Goal: Task Accomplishment & Management: Complete application form

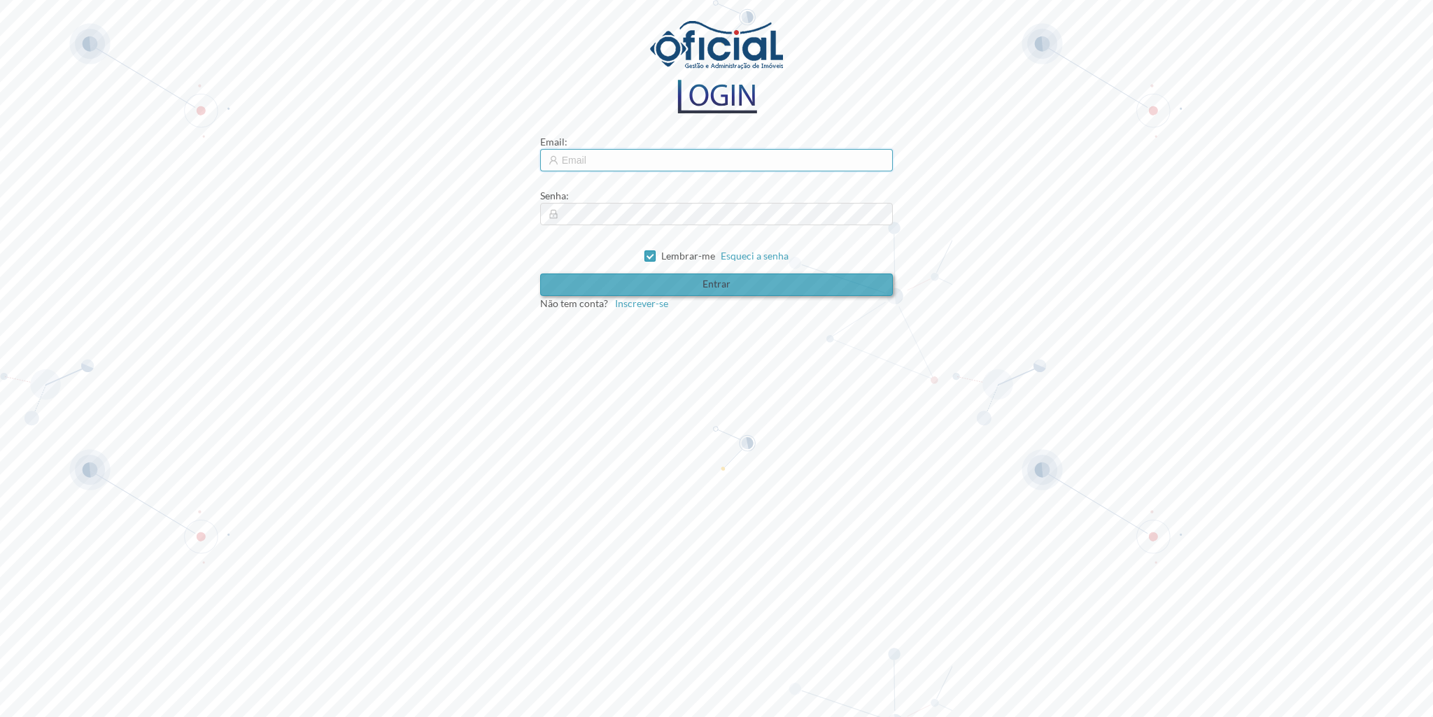
type input "[EMAIL_ADDRESS][DOMAIN_NAME]"
click at [687, 288] on button "Entrar" at bounding box center [716, 285] width 353 height 22
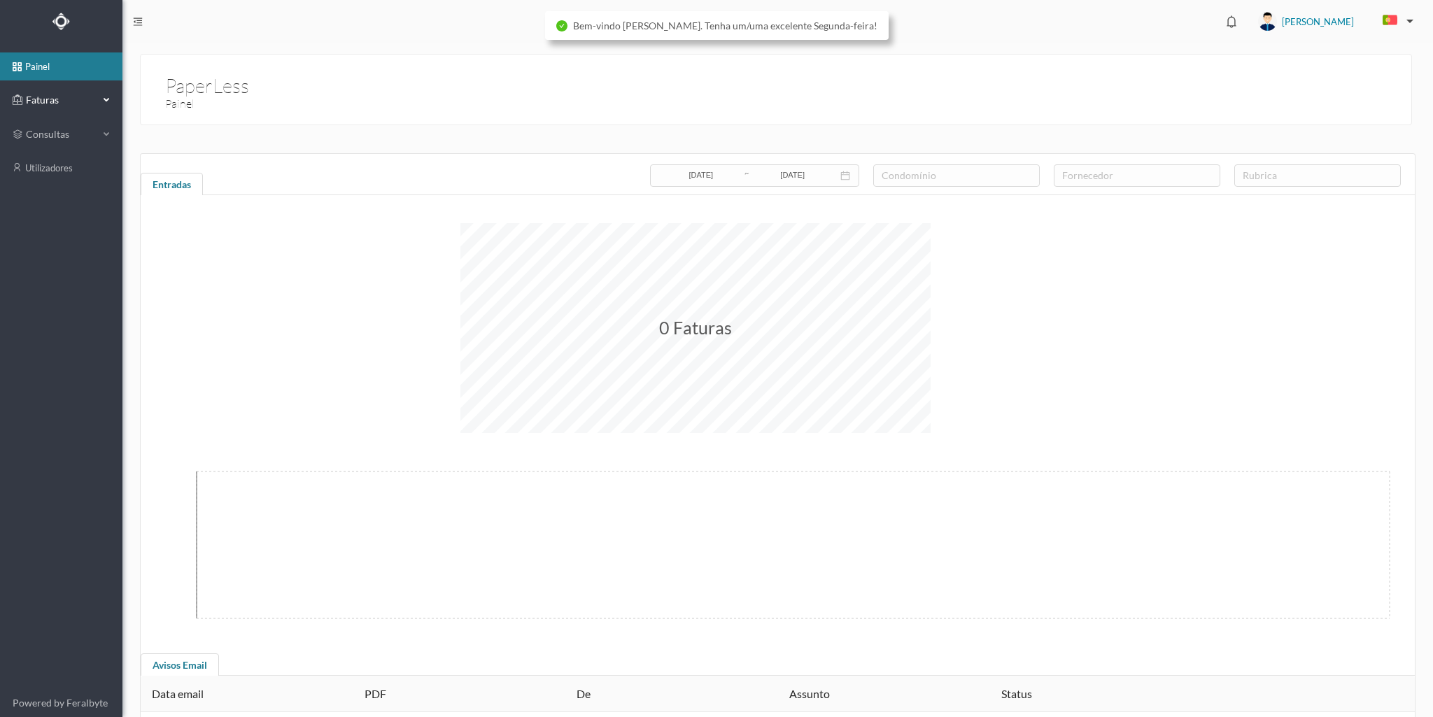
click at [34, 108] on div "Faturas" at bounding box center [56, 100] width 86 height 28
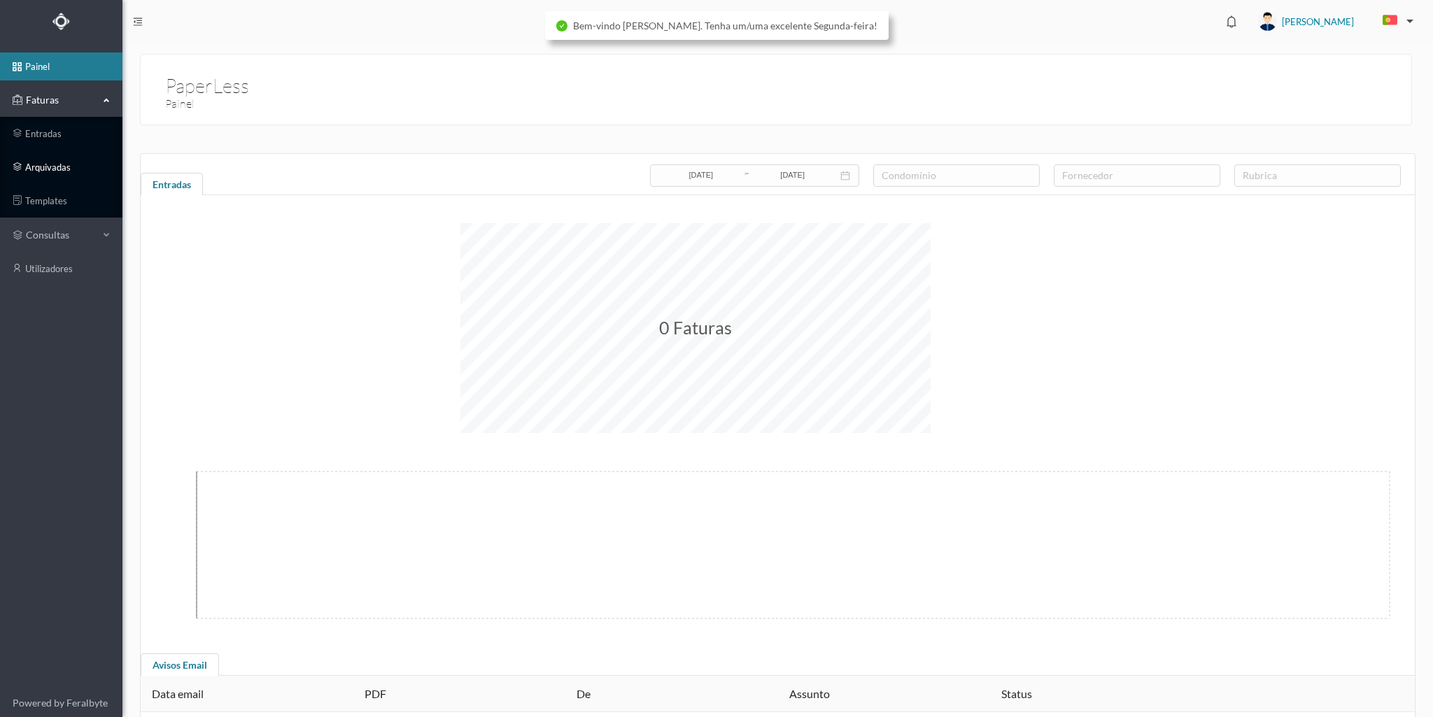
click at [43, 163] on link "arquivadas" at bounding box center [61, 167] width 122 height 28
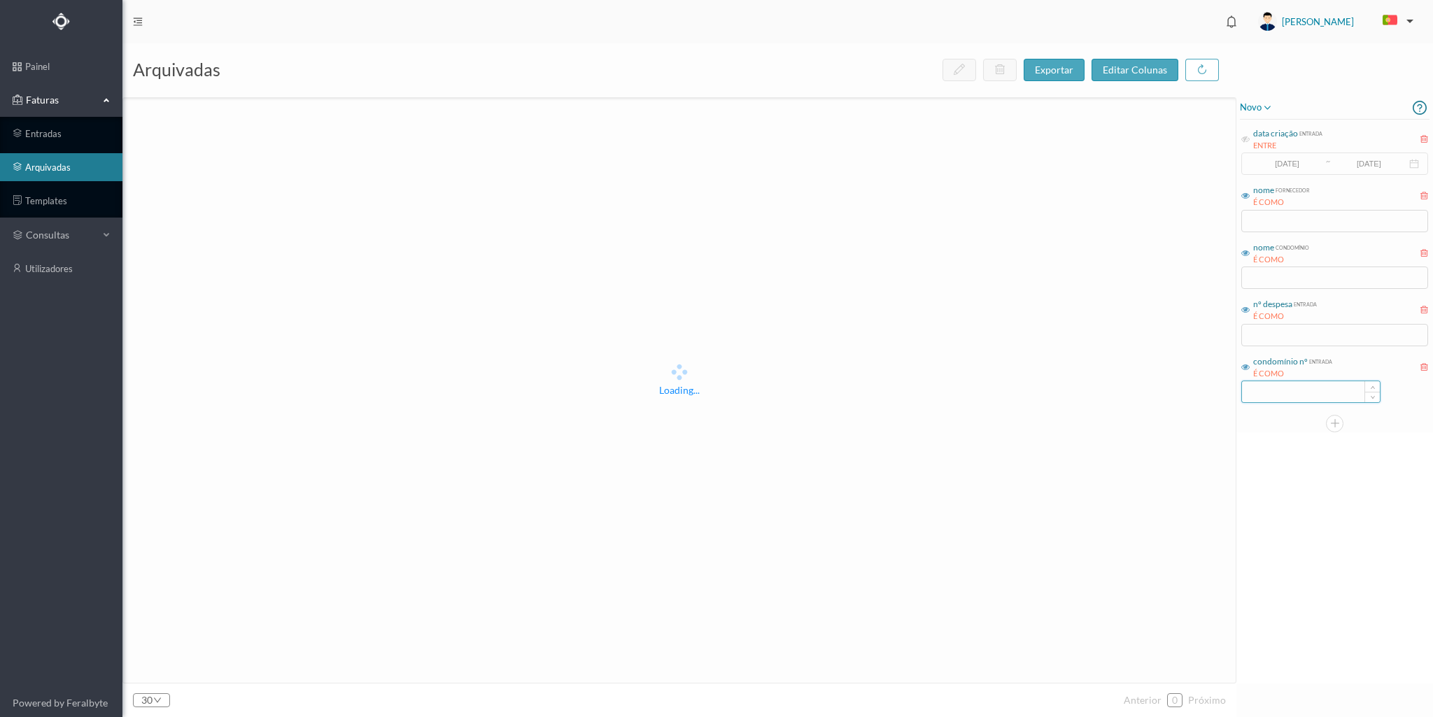
click at [1263, 394] on input at bounding box center [1311, 391] width 138 height 21
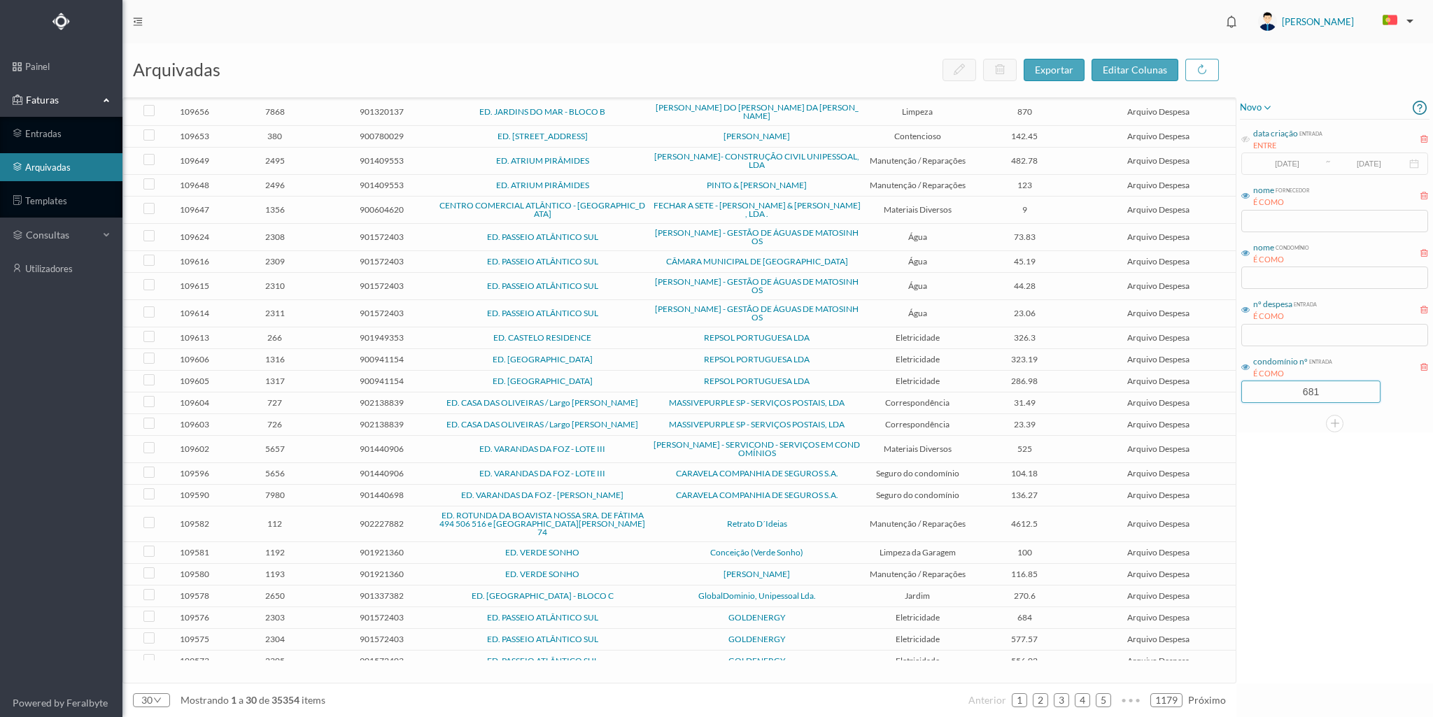
type input "681"
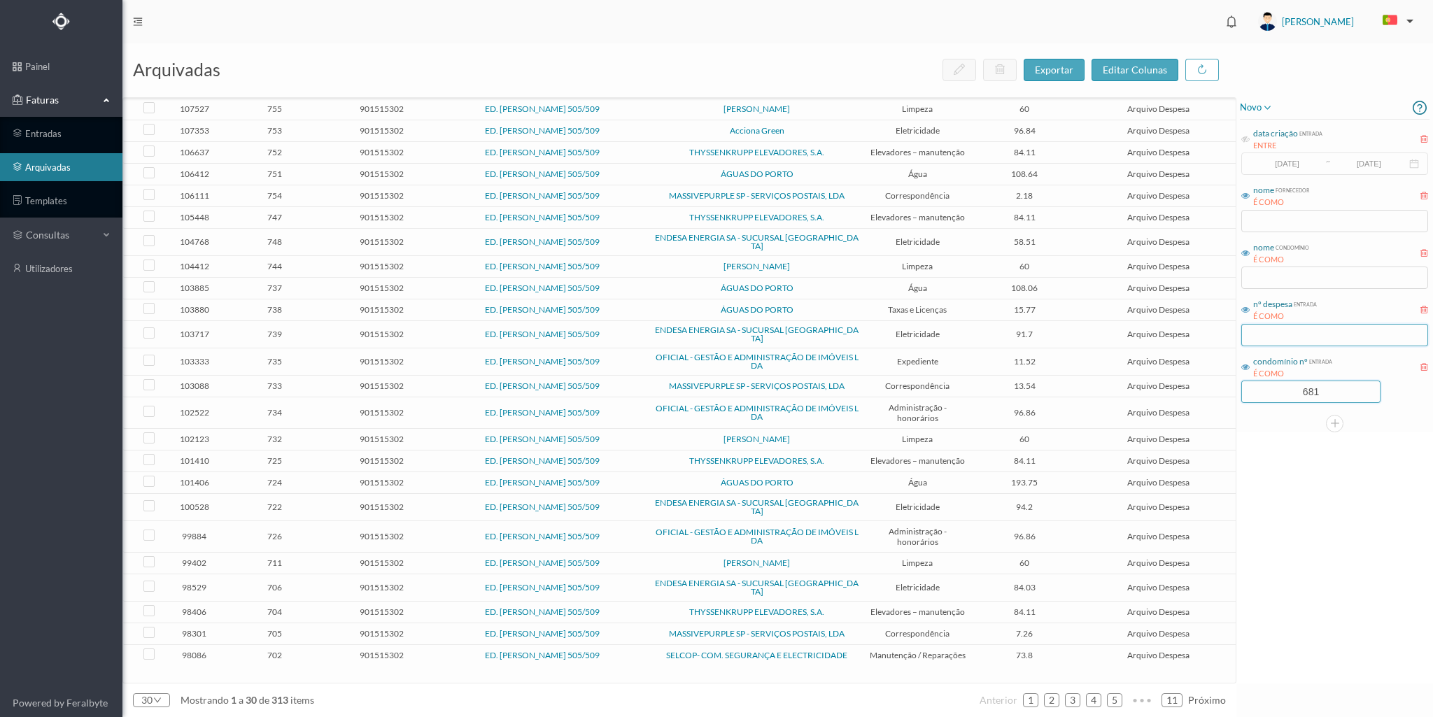
click at [1290, 327] on input "text" at bounding box center [1334, 335] width 187 height 22
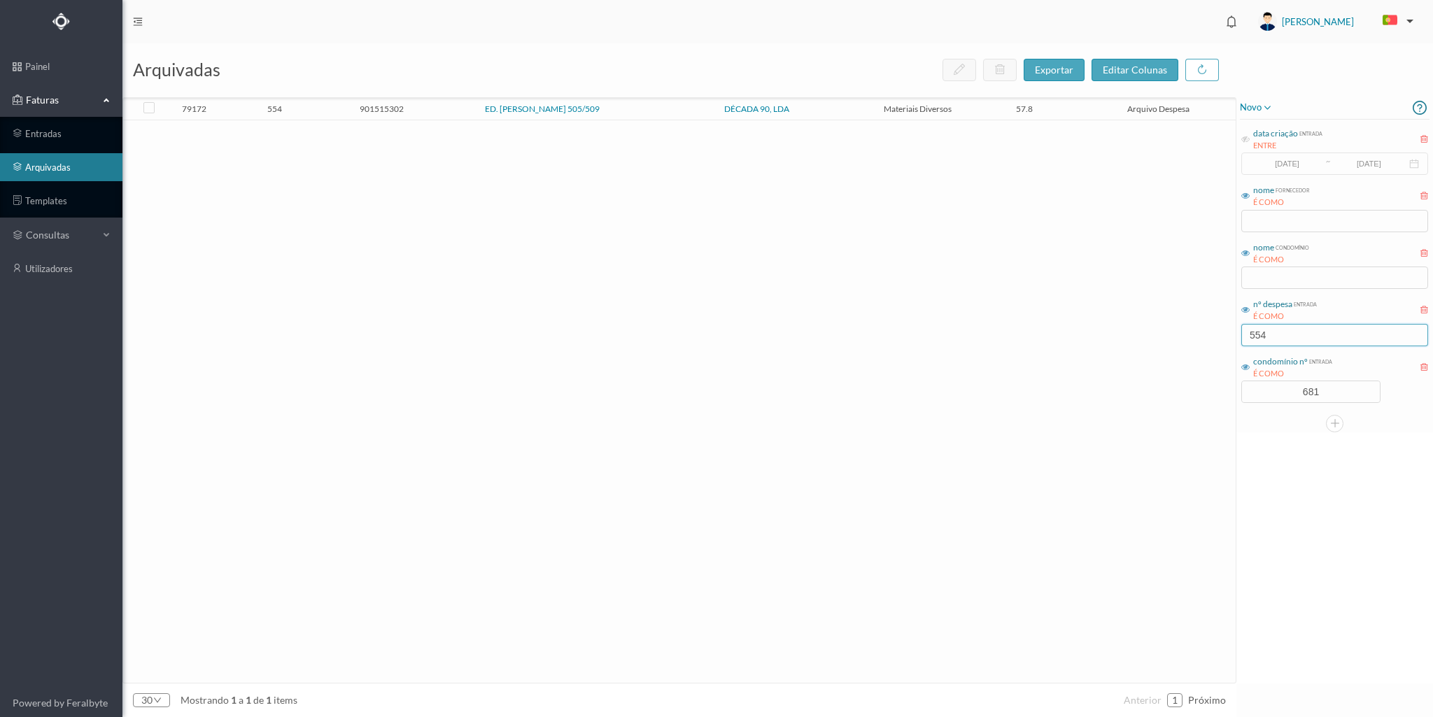
type input "554"
click at [304, 106] on span "554" at bounding box center [275, 109] width 100 height 10
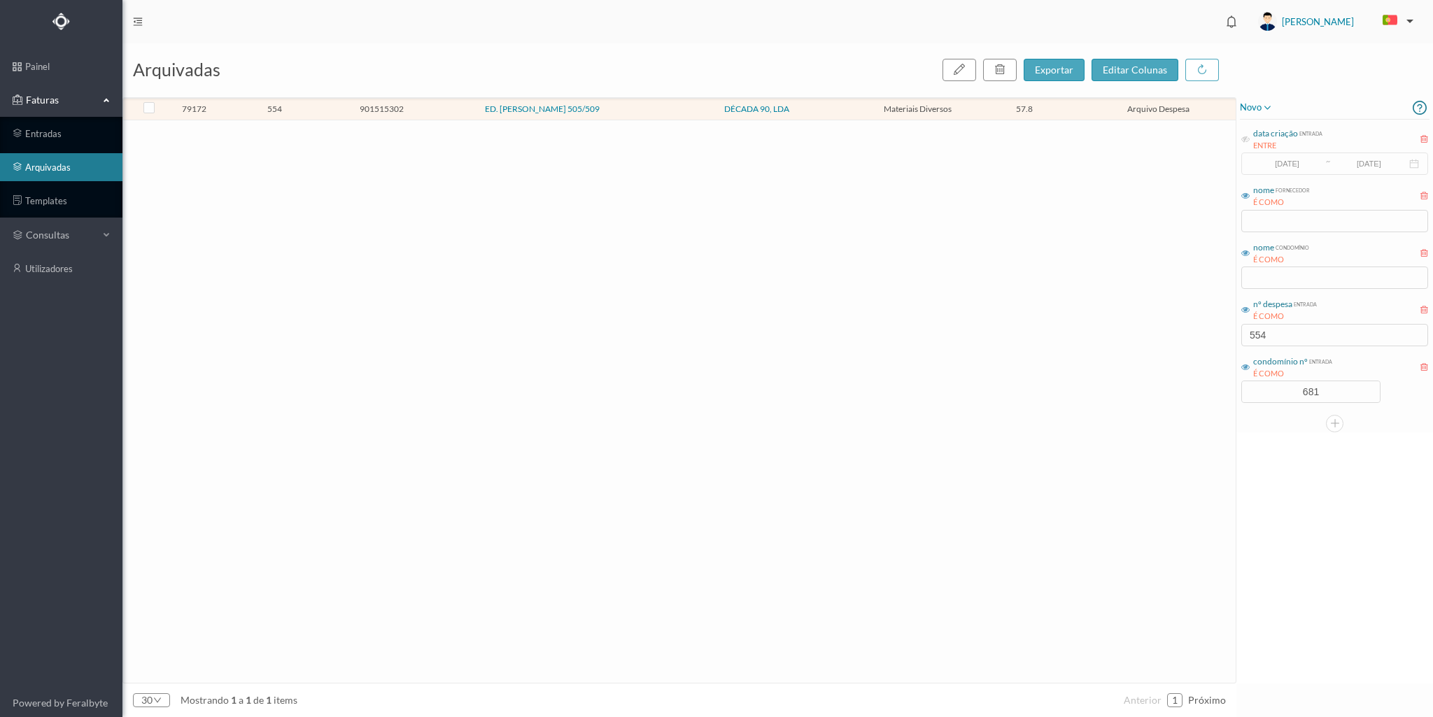
click at [304, 107] on span "554" at bounding box center [275, 109] width 100 height 10
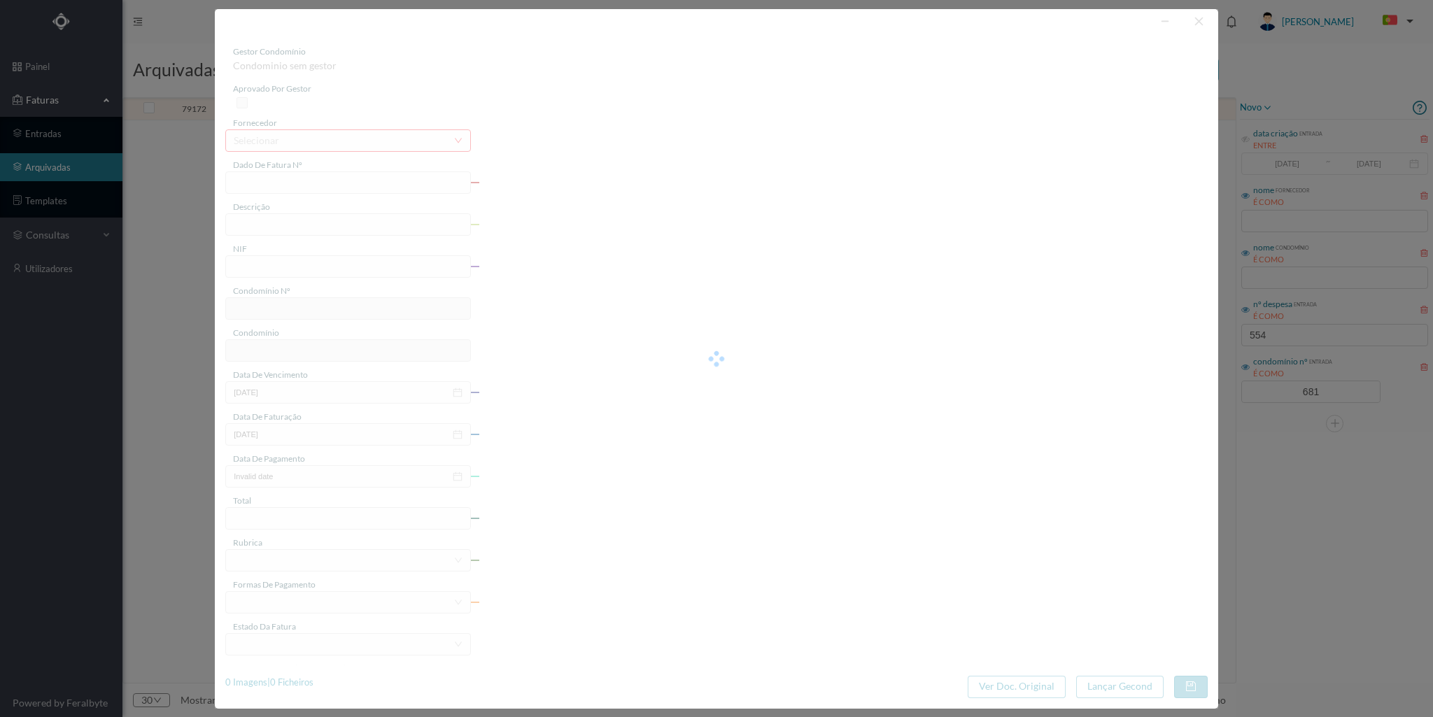
type input "FT 2024A1/1094"
type input "1 TAPETE CAIRO"
type input "901515302"
type input "[DATE]"
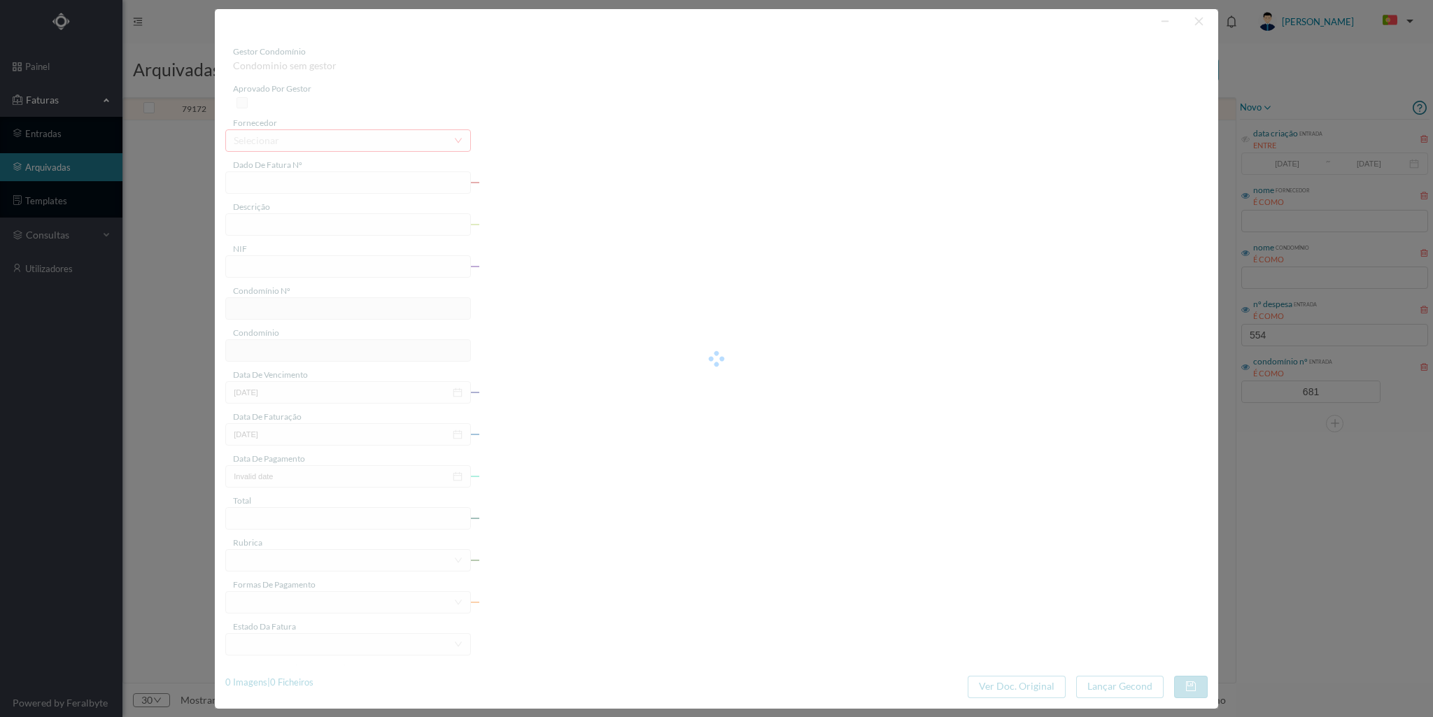
type input "[DATE]"
type input "57.80"
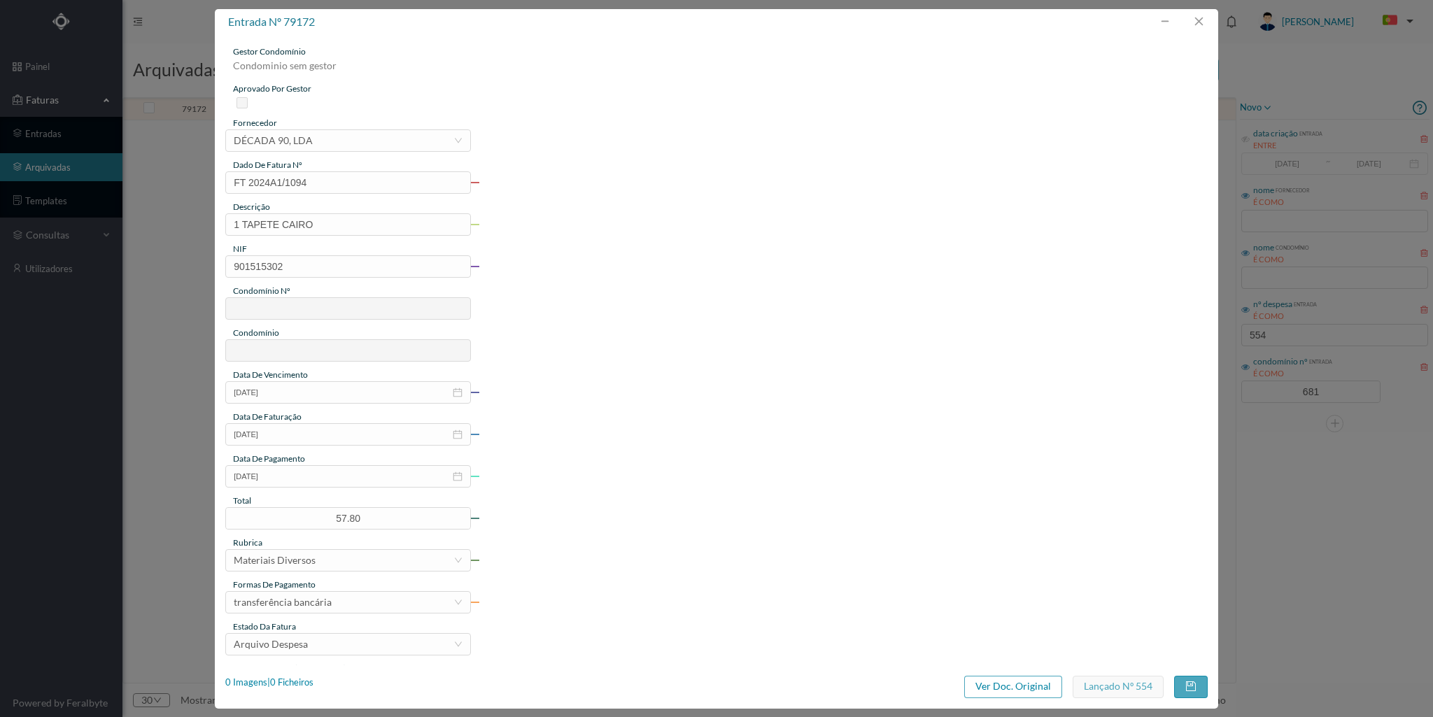
type input "681"
type input "ED. [PERSON_NAME] 505/509"
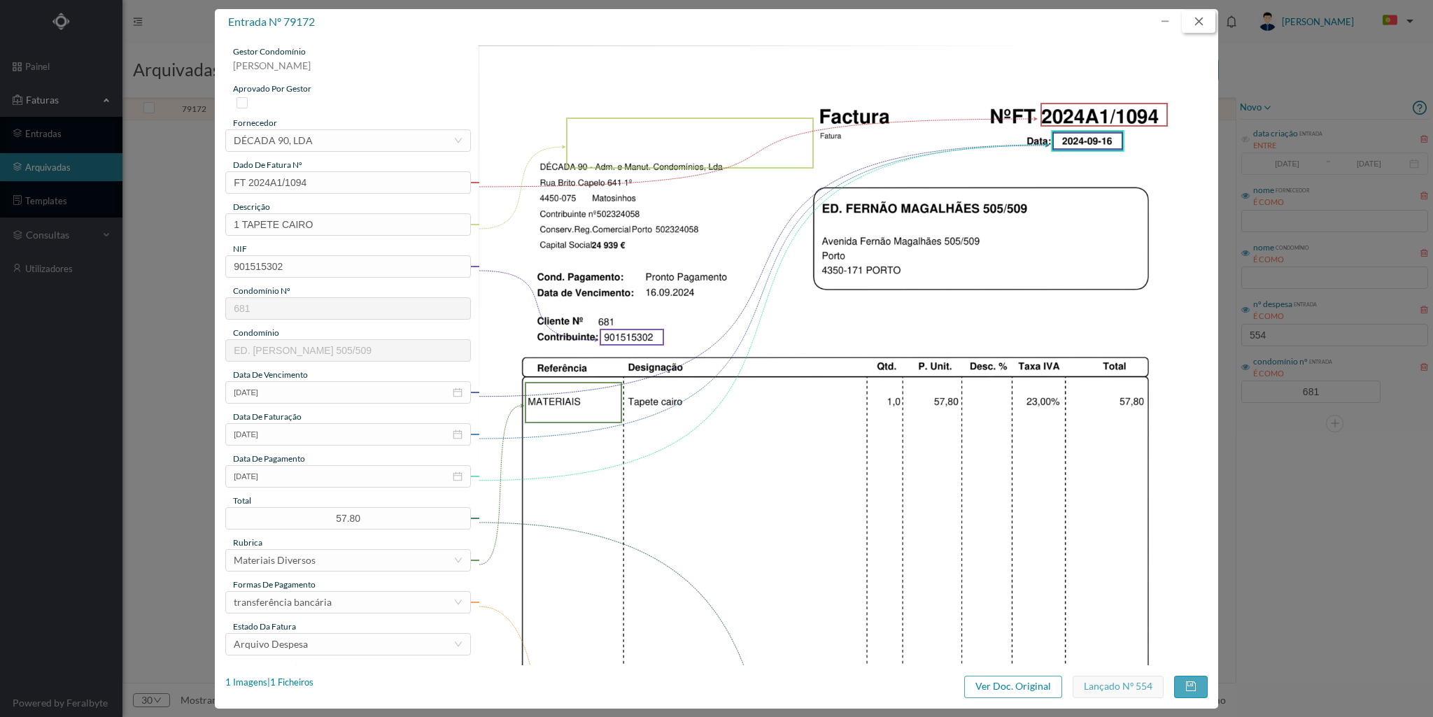
click at [1204, 22] on button "button" at bounding box center [1199, 21] width 34 height 22
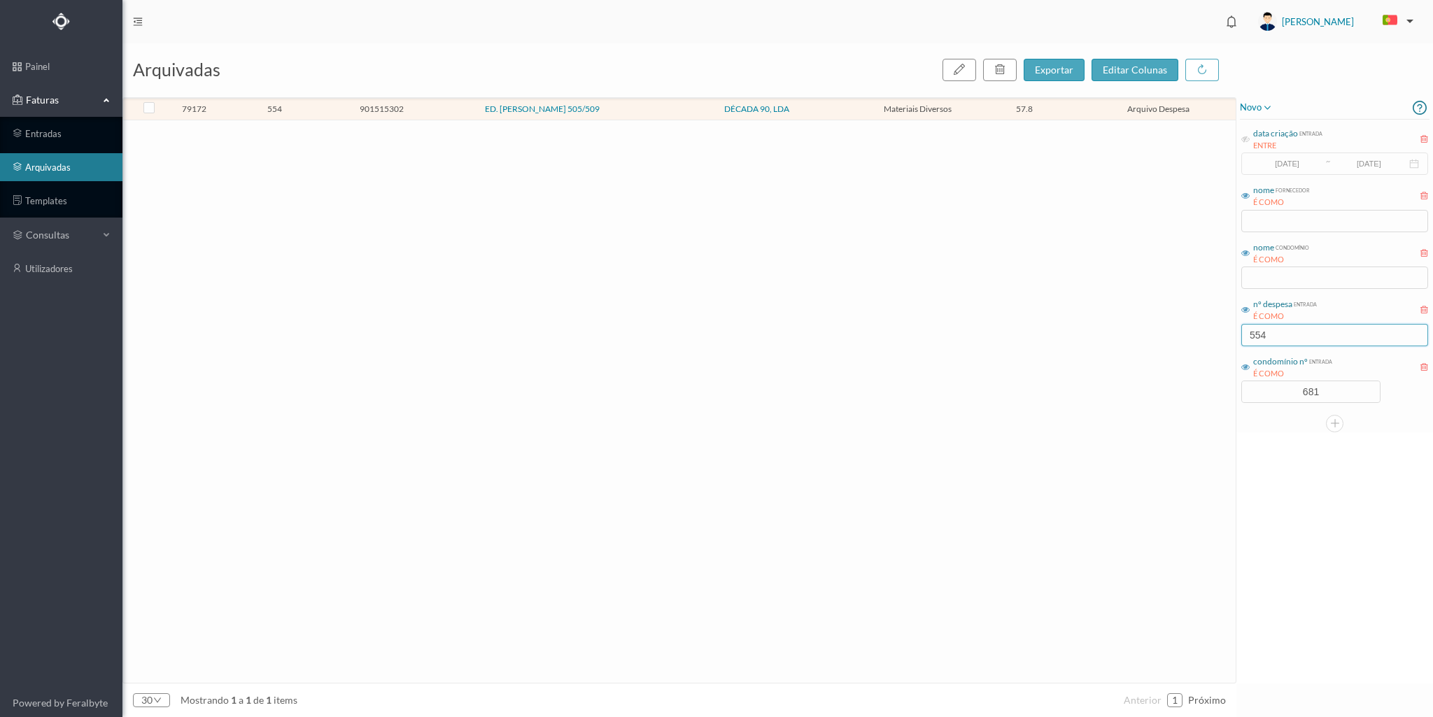
drag, startPoint x: 1286, startPoint y: 333, endPoint x: 1220, endPoint y: 331, distance: 65.8
click at [1223, 335] on div "arquivadas exportar editar colunas 79172 554 901515302 ED. [PERSON_NAME] 505/50…" at bounding box center [777, 380] width 1311 height 675
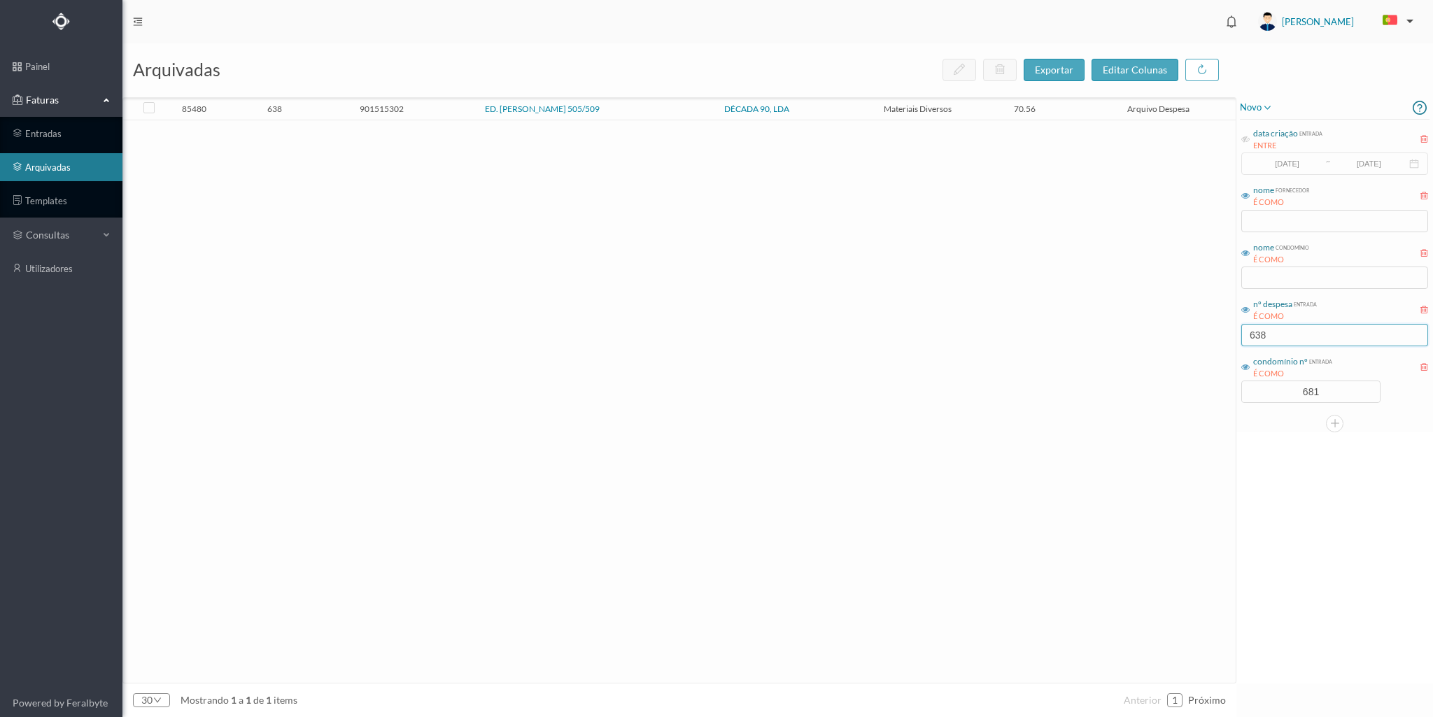
type input "638"
click at [324, 109] on span "638" at bounding box center [275, 109] width 100 height 10
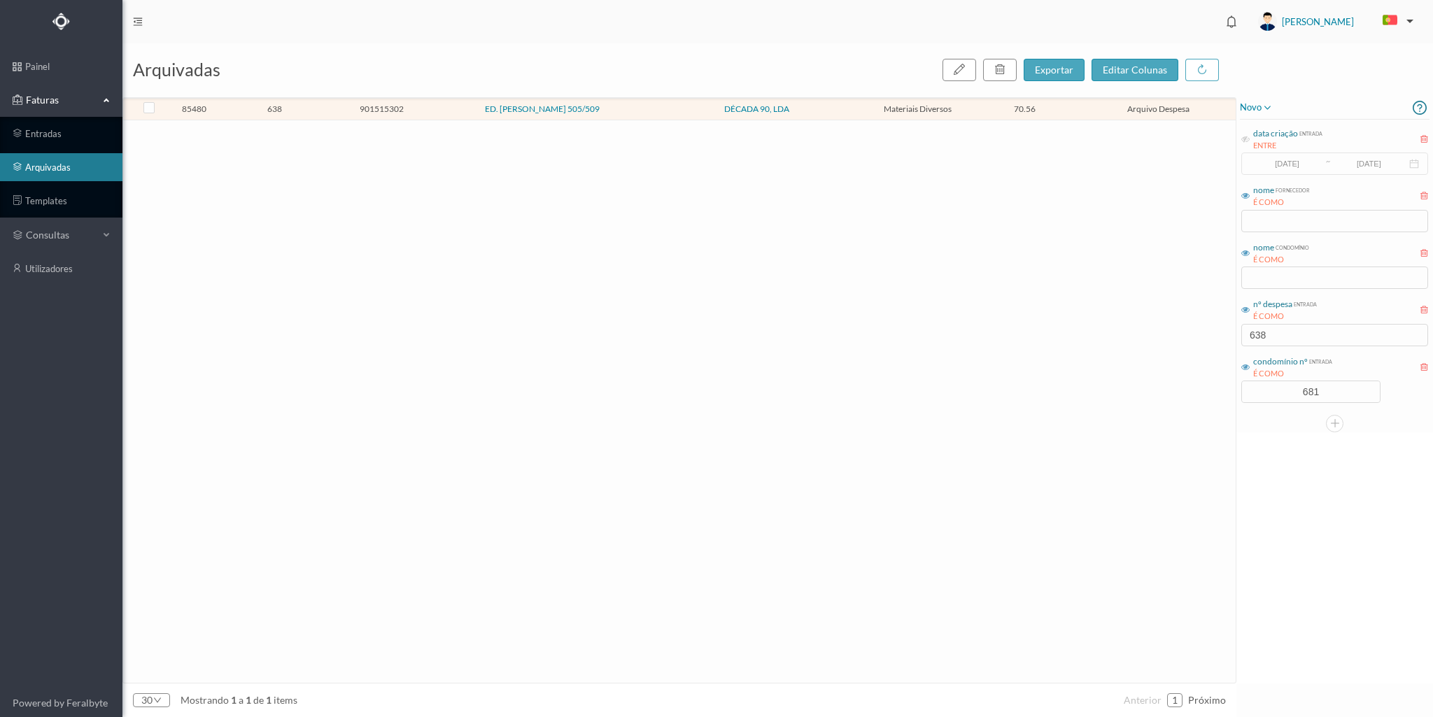
click at [324, 109] on span "638" at bounding box center [275, 109] width 100 height 10
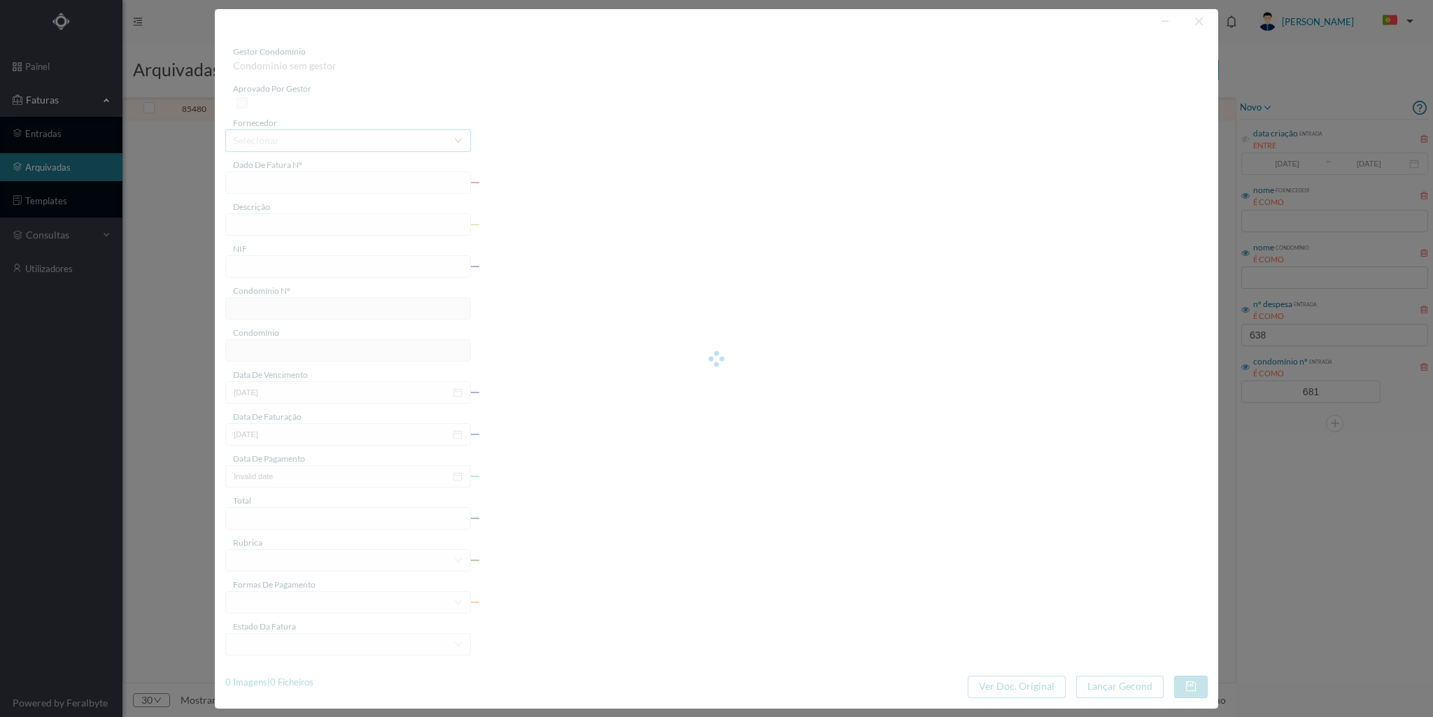
type input "FT 2024A1/1275"
type input "TAPETE CAIRO"
type input "901515302"
type input "[DATE]"
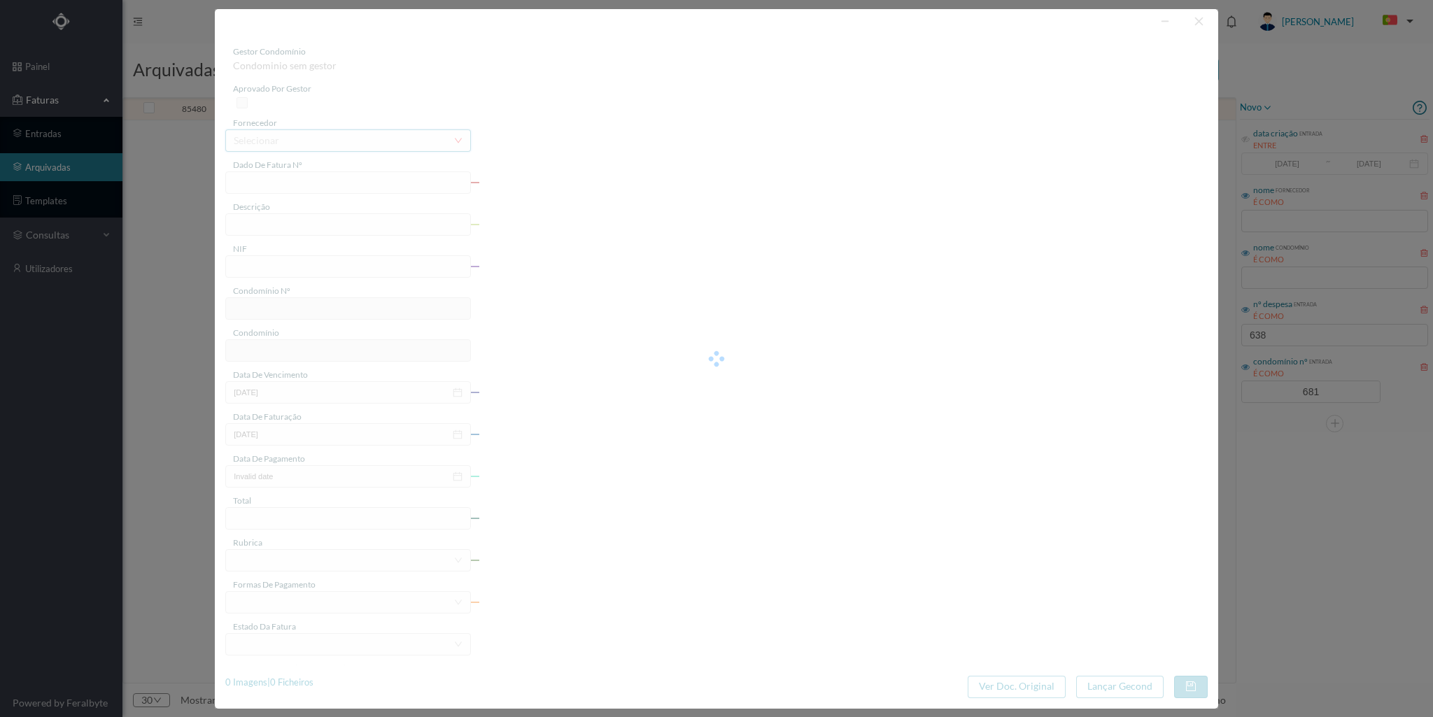
type input "[DATE]"
type input "70.56"
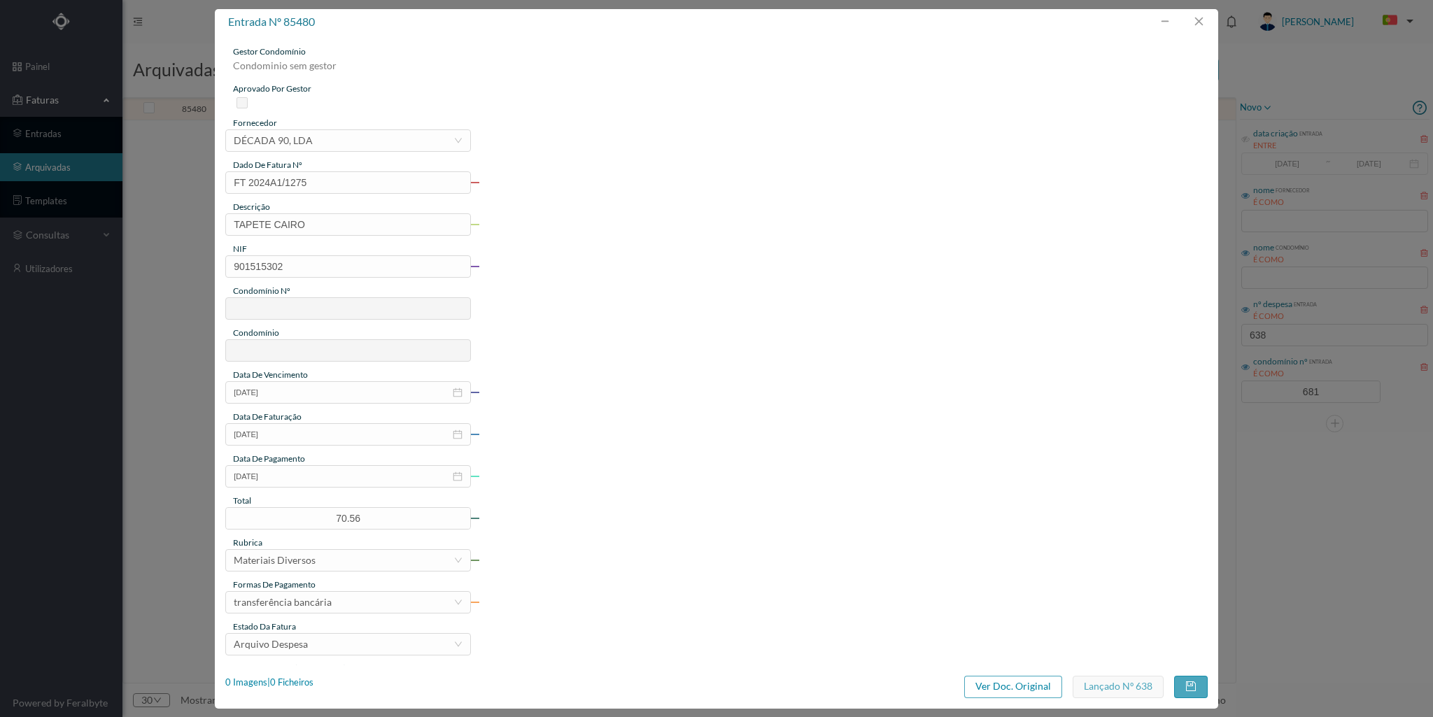
type input "681"
type input "ED. [PERSON_NAME] 505/509"
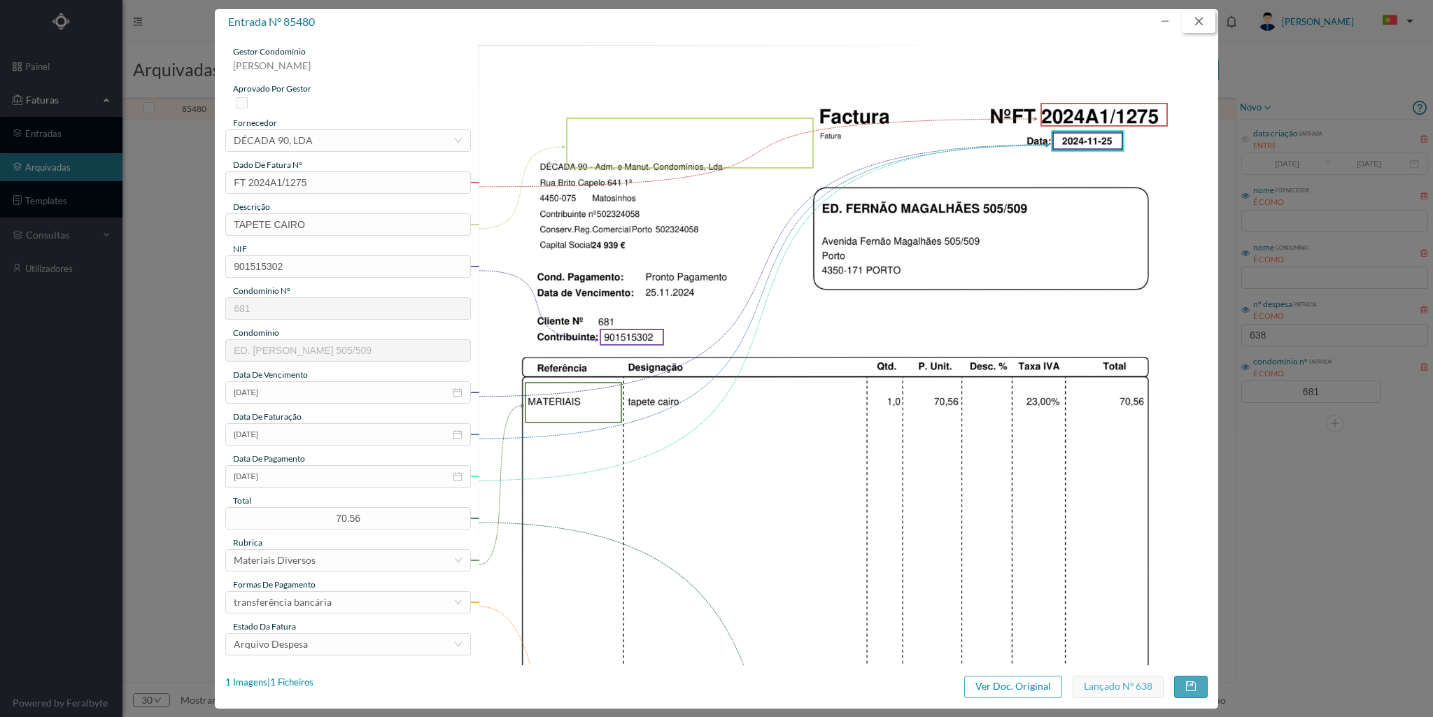
click at [1201, 22] on button "button" at bounding box center [1199, 21] width 34 height 22
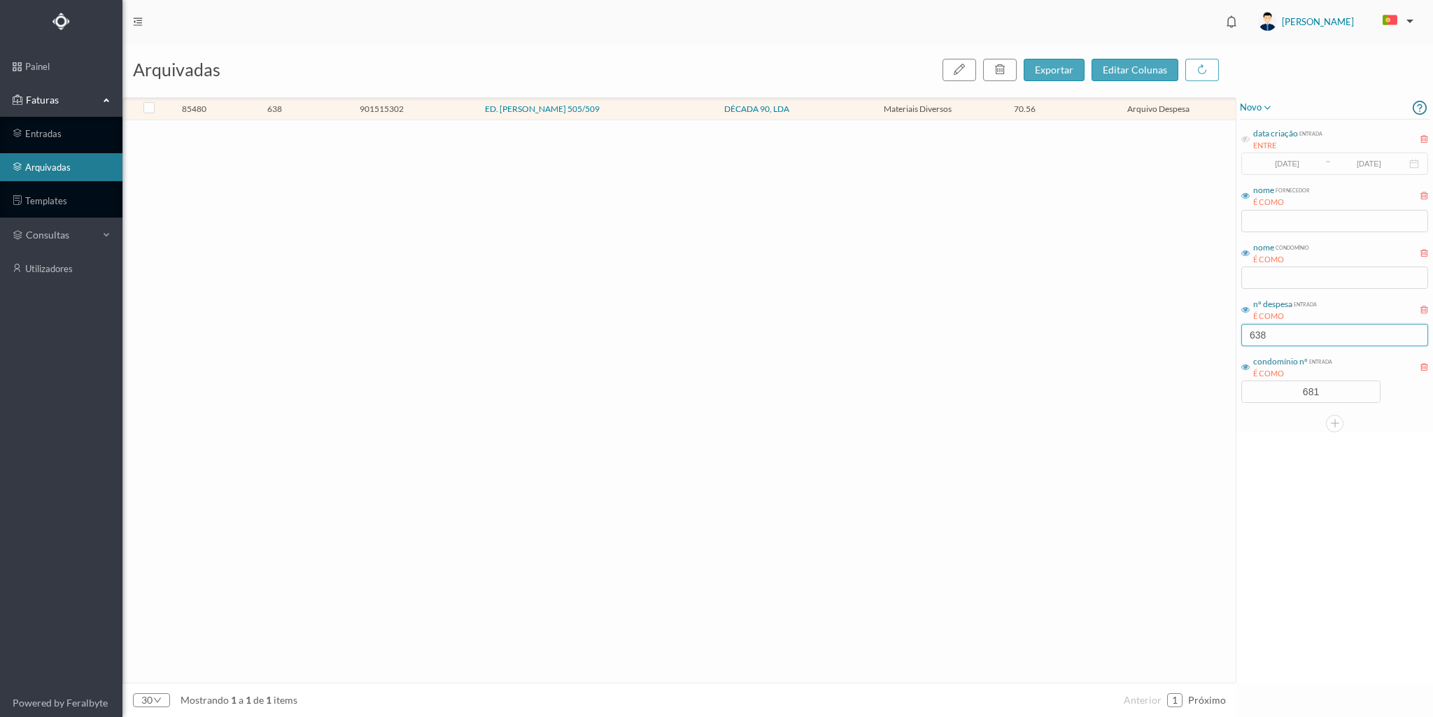
click at [1269, 333] on input "638" at bounding box center [1334, 335] width 187 height 22
type input "6"
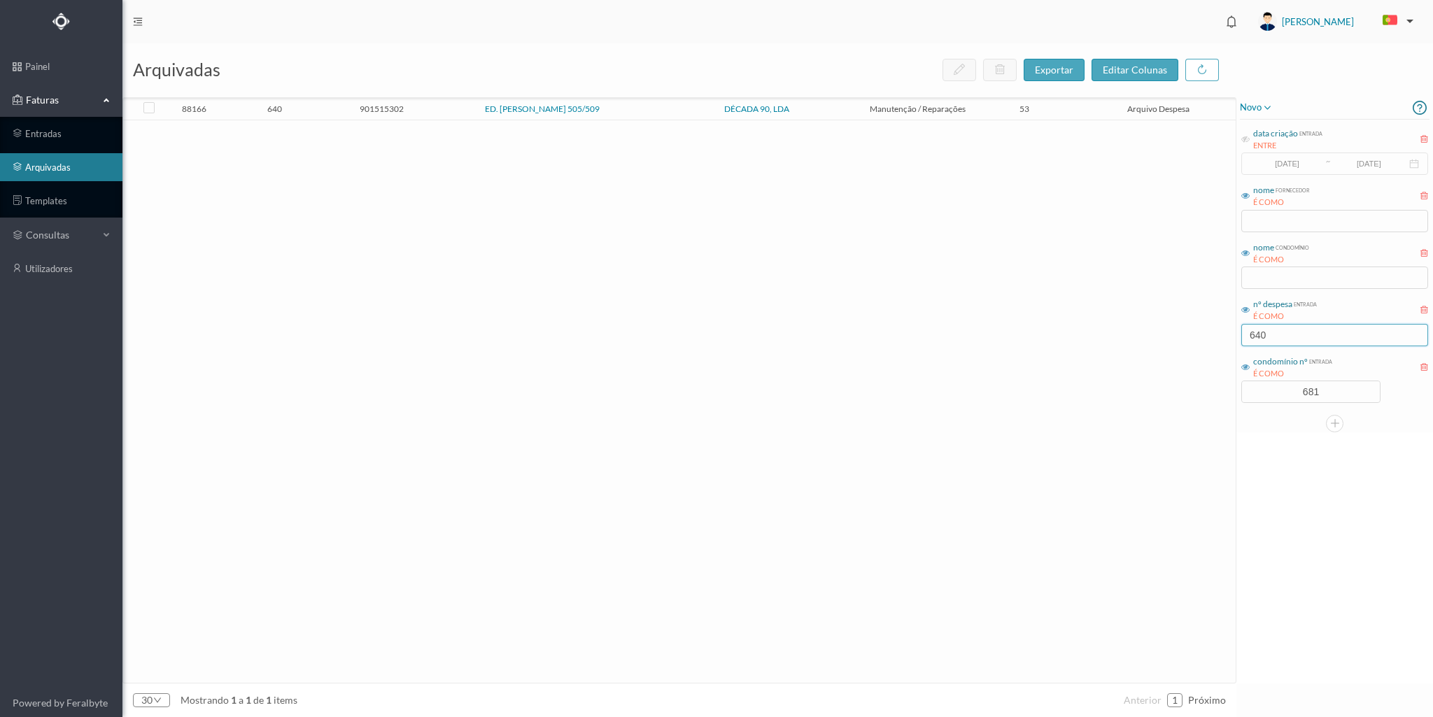
type input "640"
click at [452, 114] on td "ED. [PERSON_NAME] 505/509" at bounding box center [542, 110] width 214 height 22
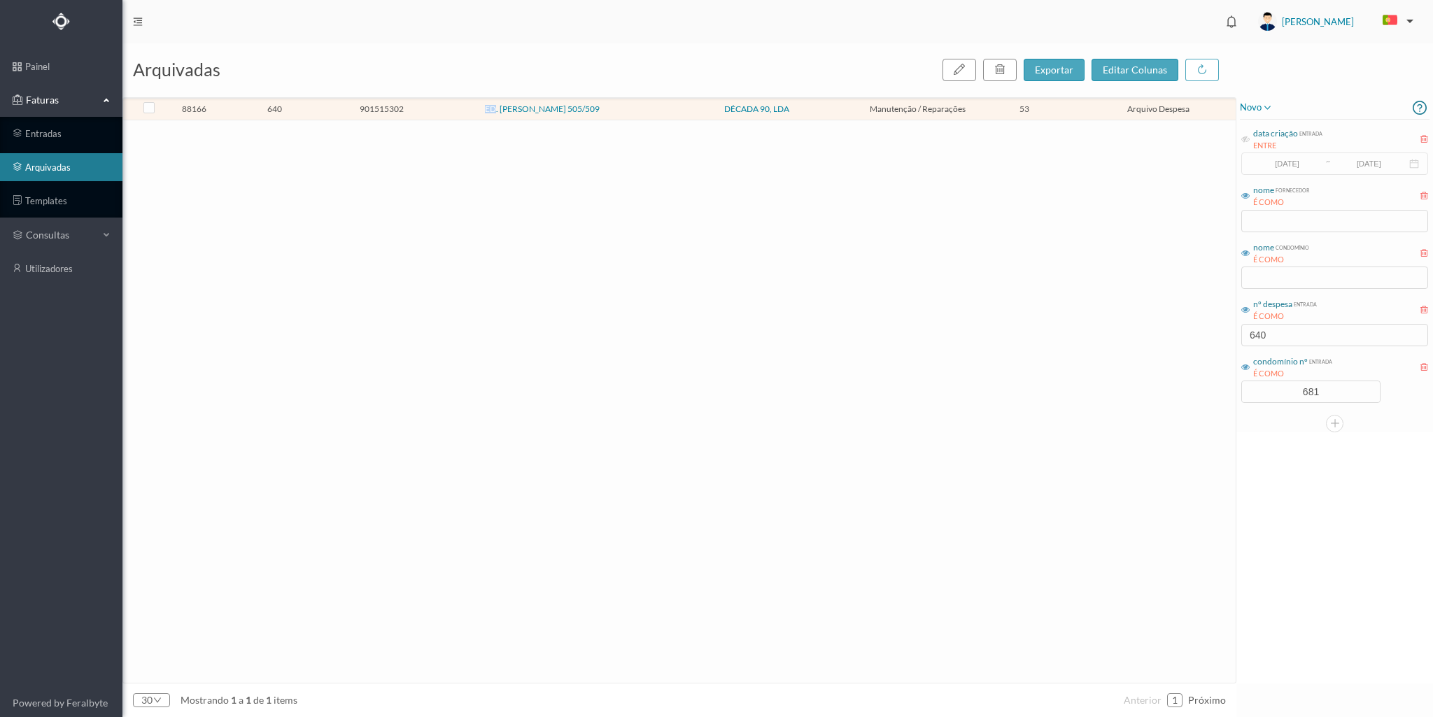
click at [452, 114] on td "ED. [PERSON_NAME] 505/509" at bounding box center [542, 110] width 214 height 22
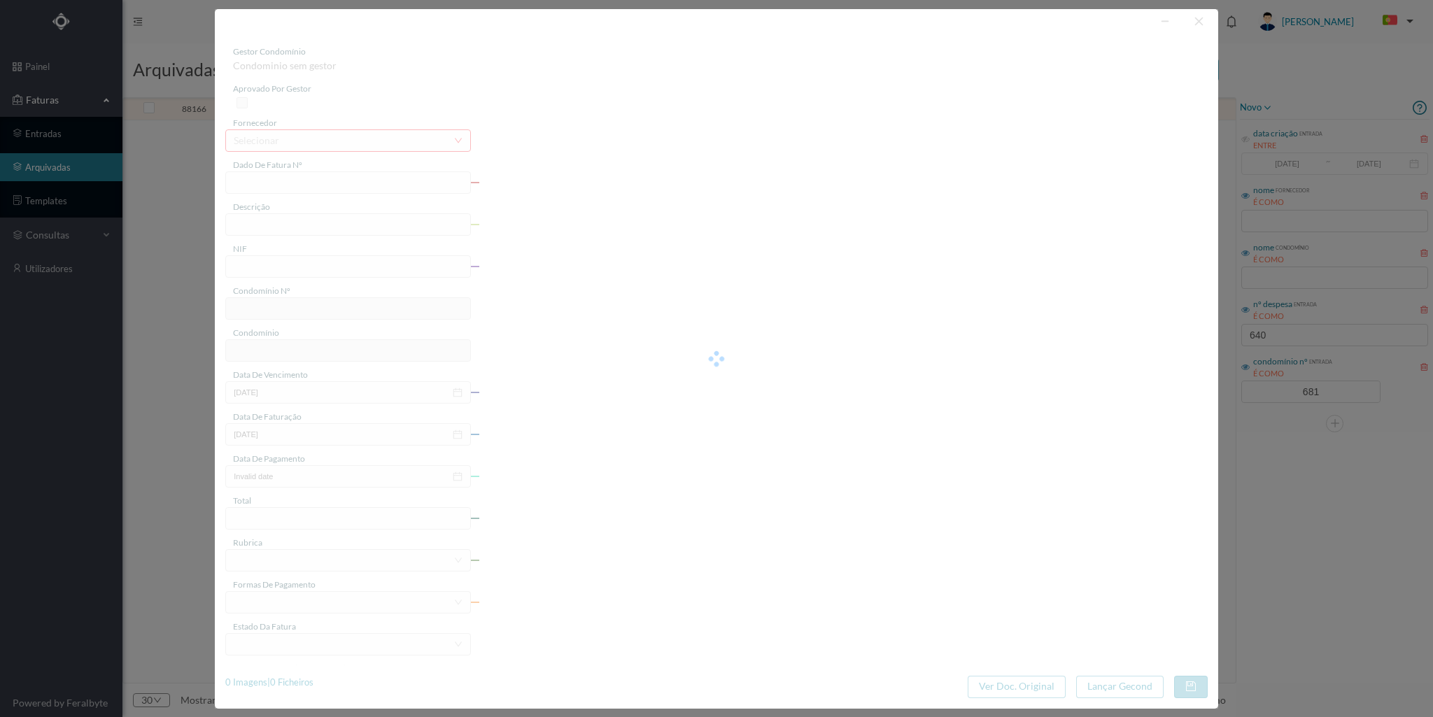
type input "FT 2024A1/1624"
type input "INFILTRAÇÃO LOJA TOLDOS"
type input "901515302"
type input "[DATE]"
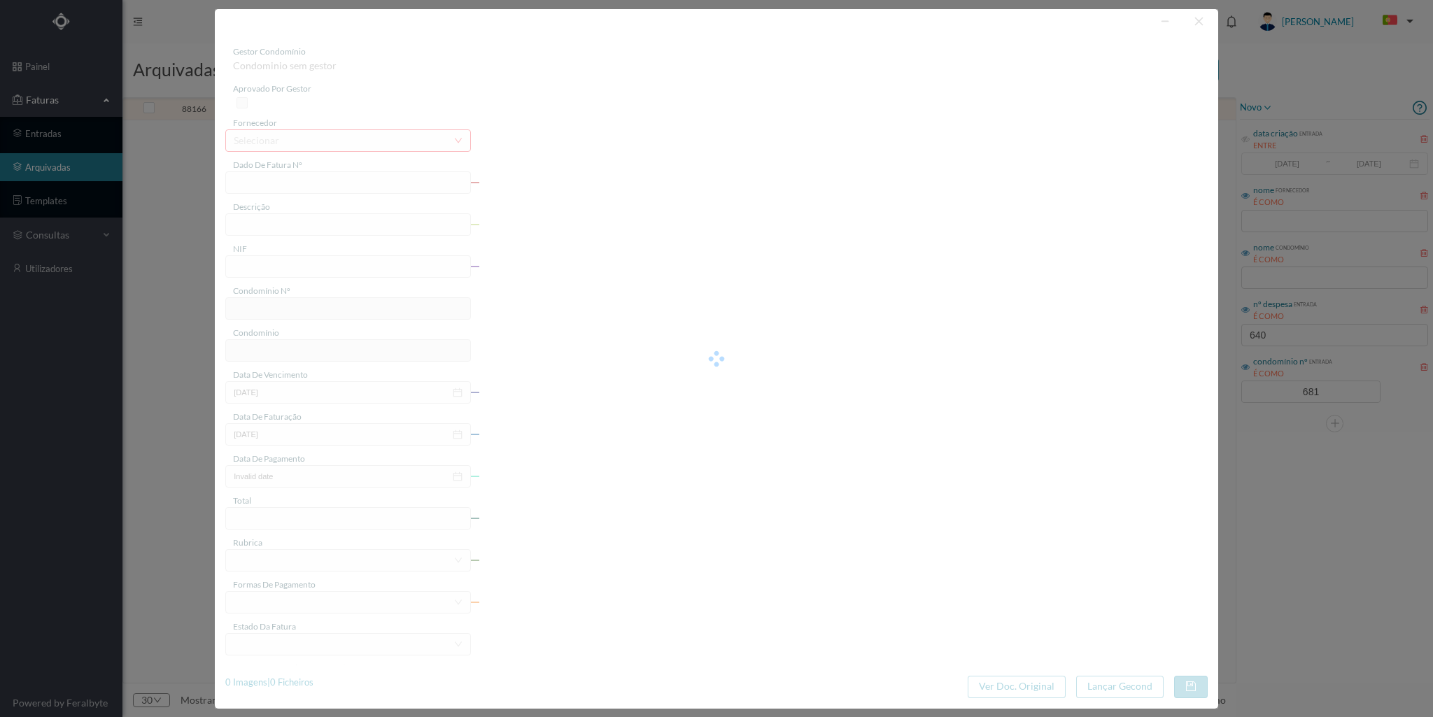
type input "[DATE]"
type input "53.00"
type input "681"
type input "ED. [PERSON_NAME] 505/509"
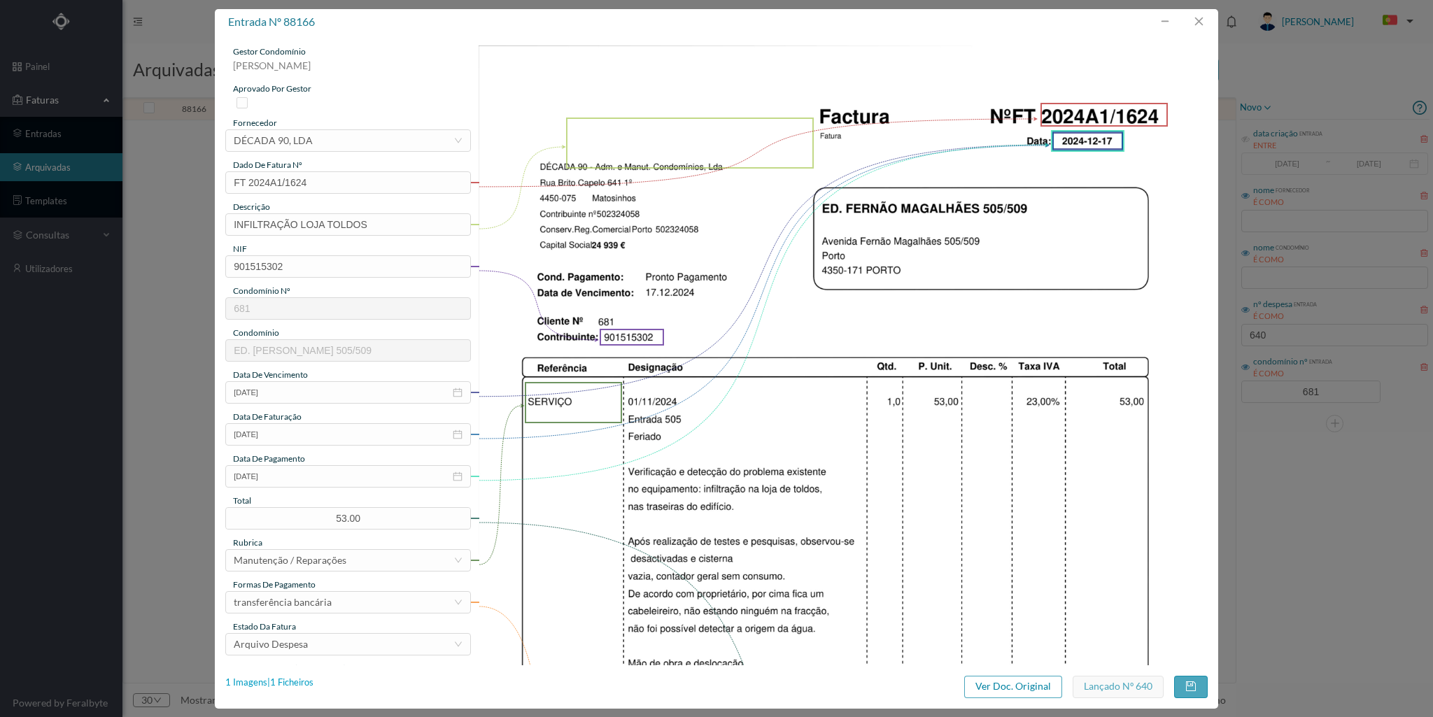
click at [307, 678] on div "1 Imagens | 1 Ficheiros" at bounding box center [269, 683] width 88 height 14
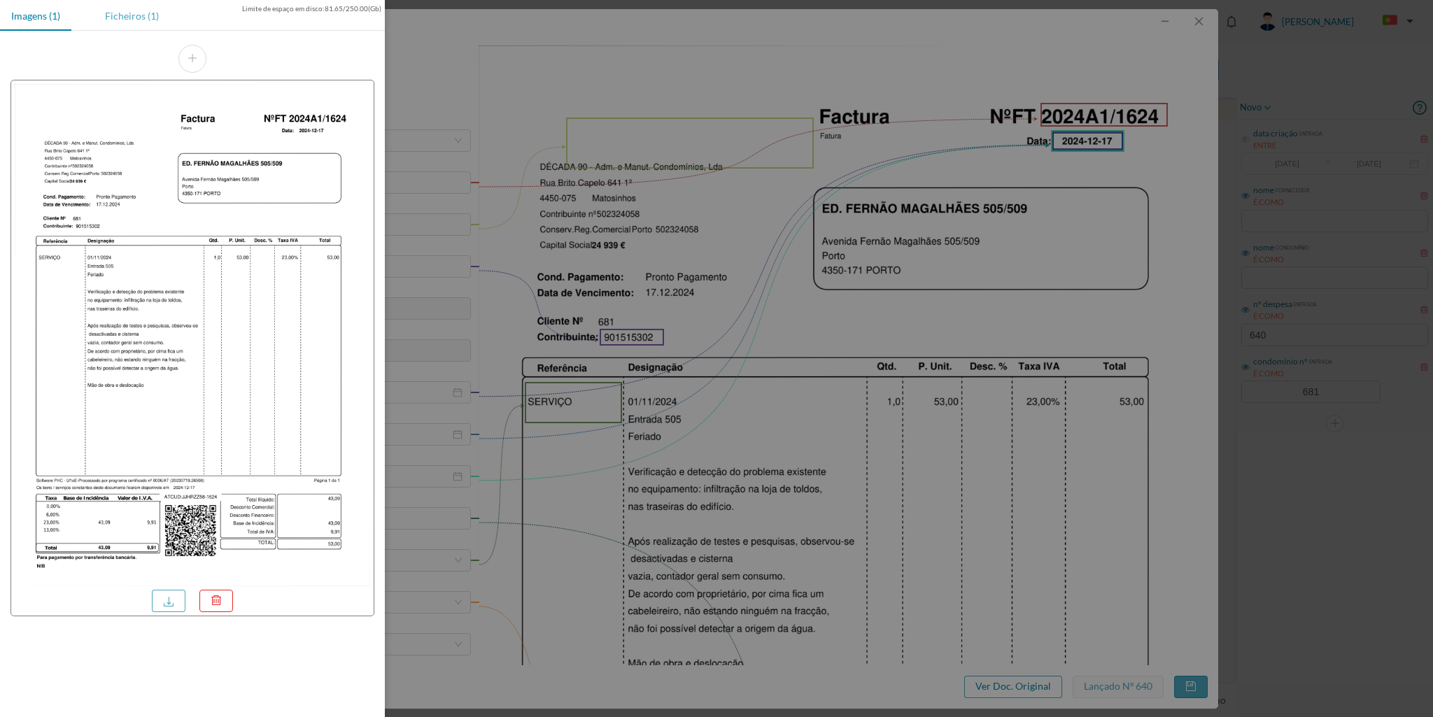
click at [143, 19] on div "Ficheiros (1)" at bounding box center [132, 15] width 76 height 31
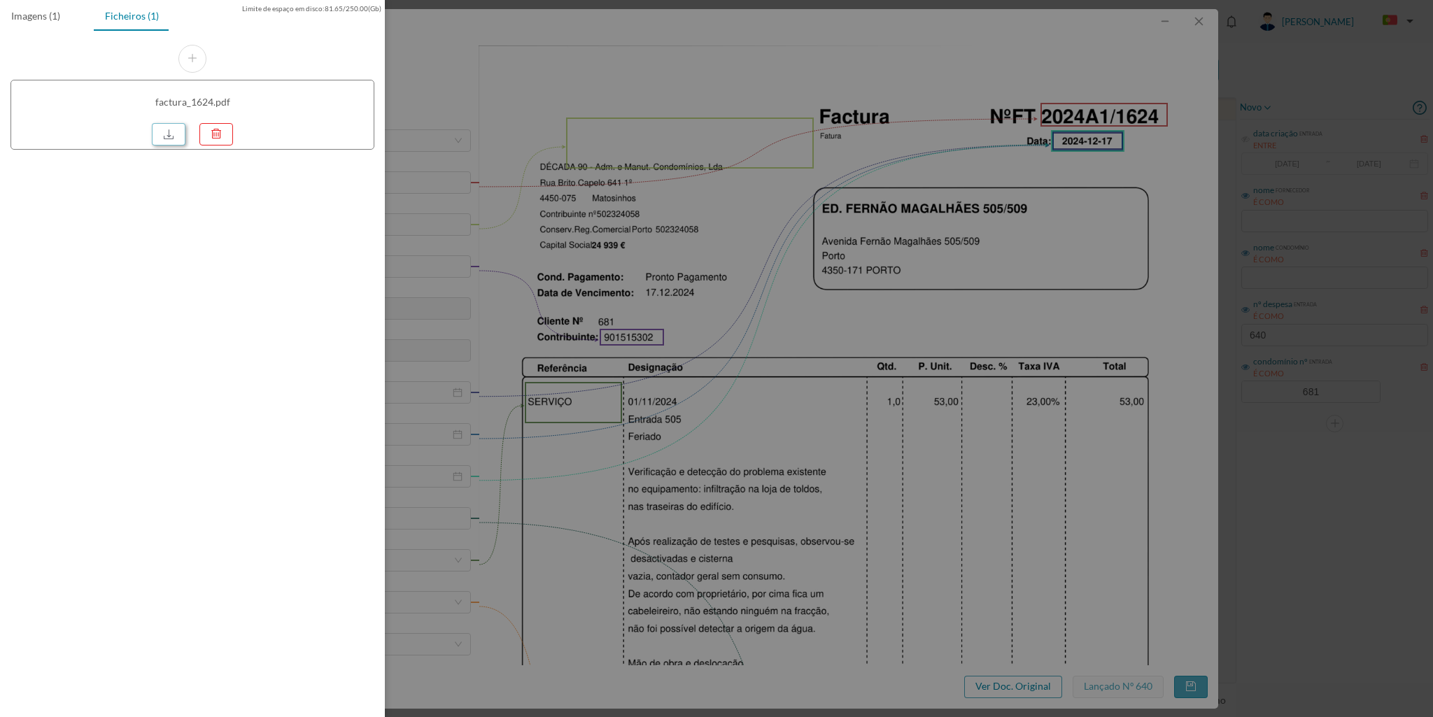
click at [160, 129] on link at bounding box center [169, 134] width 34 height 22
drag, startPoint x: 1073, startPoint y: 179, endPoint x: 1236, endPoint y: 72, distance: 194.5
click at [1074, 177] on div at bounding box center [716, 358] width 1433 height 717
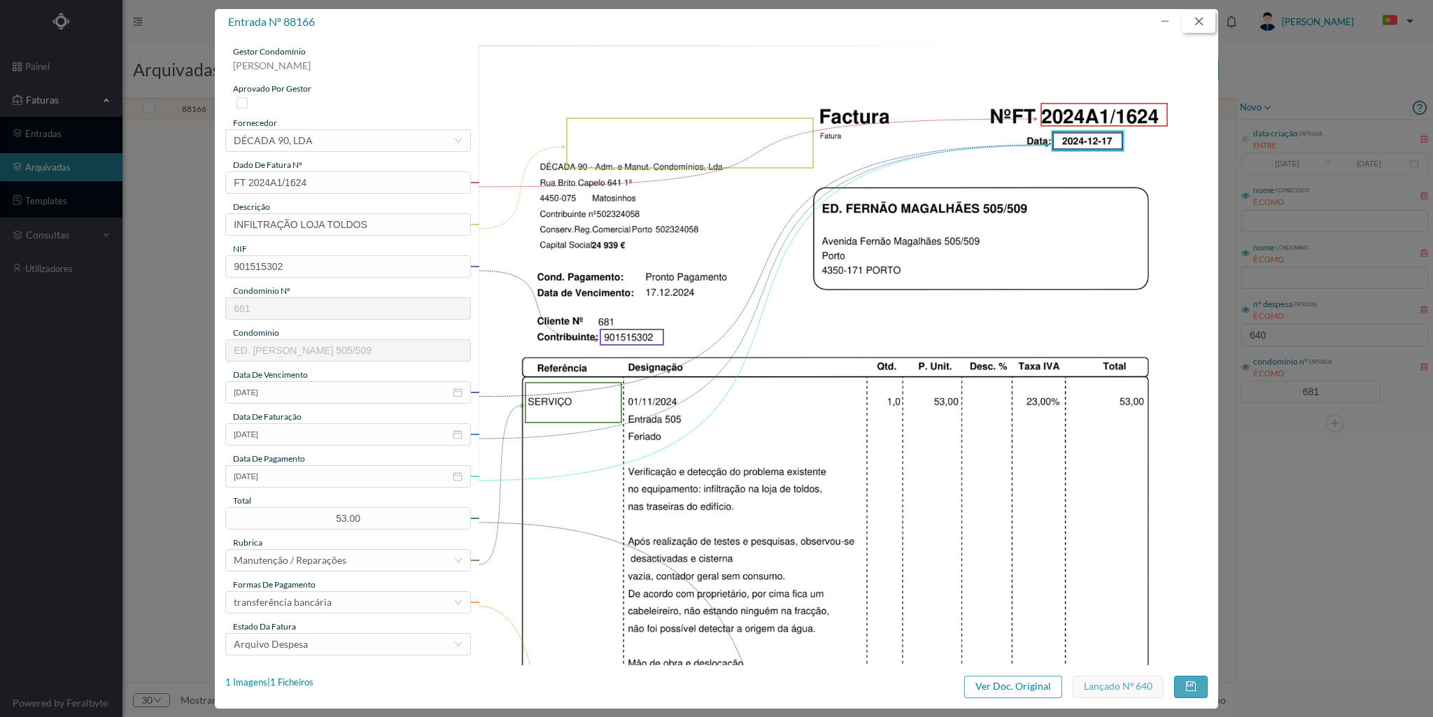
click at [1201, 19] on button "button" at bounding box center [1199, 21] width 34 height 22
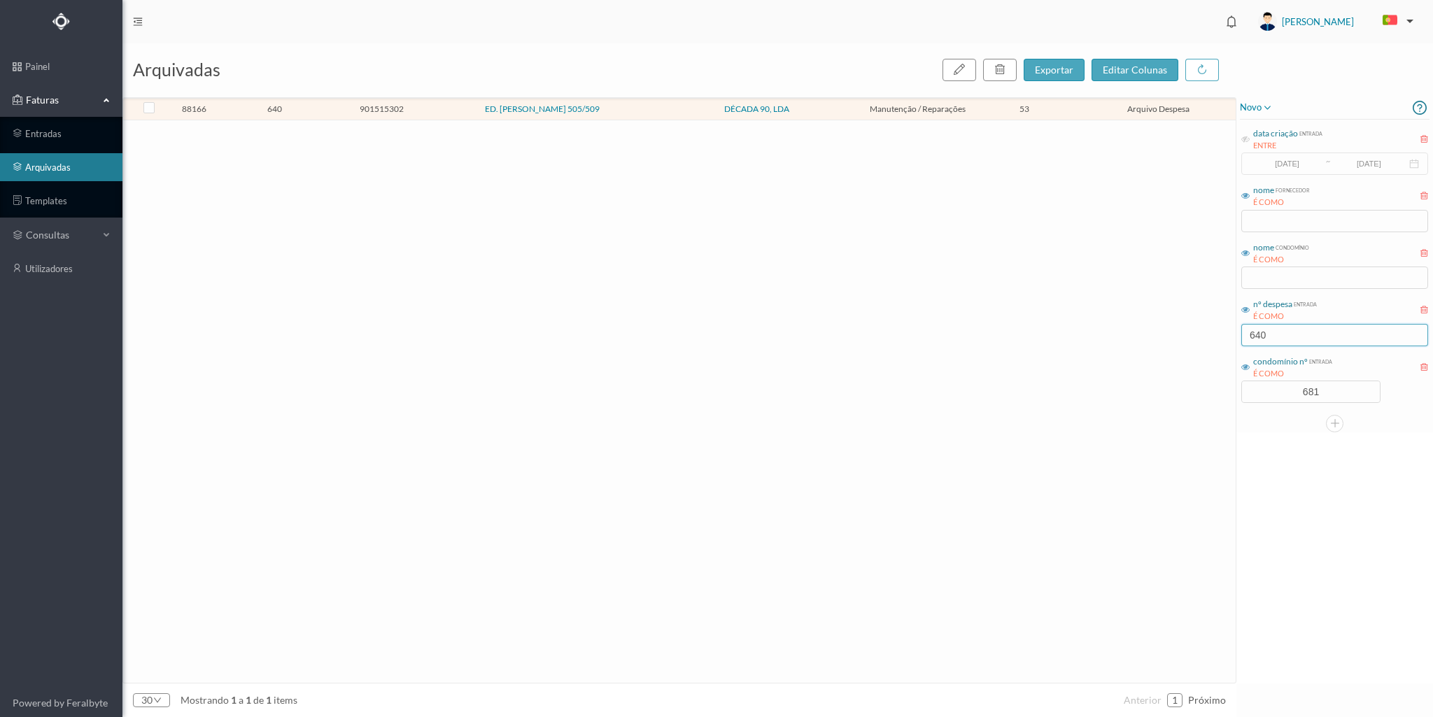
click at [1286, 335] on input "640" at bounding box center [1334, 335] width 187 height 22
type input "6"
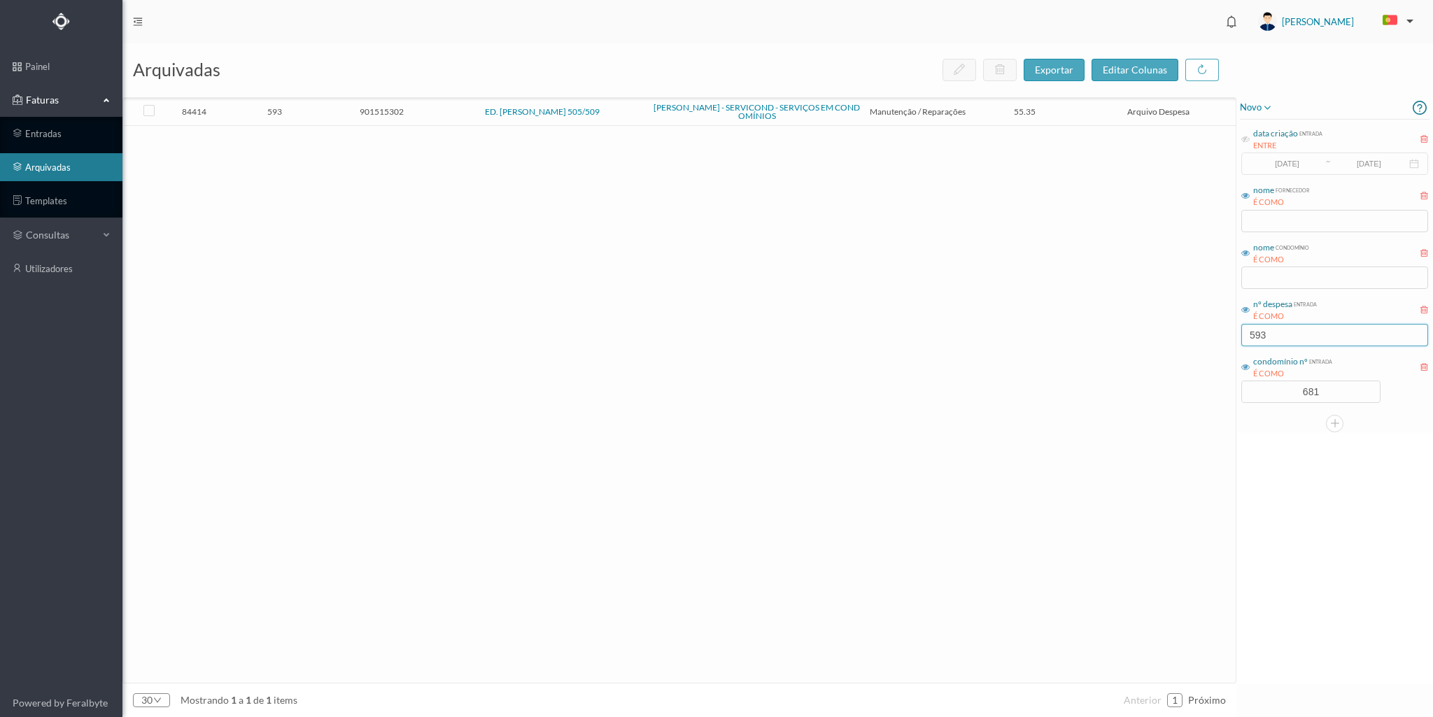
type input "593"
click at [423, 115] on span "901515302" at bounding box center [382, 111] width 100 height 10
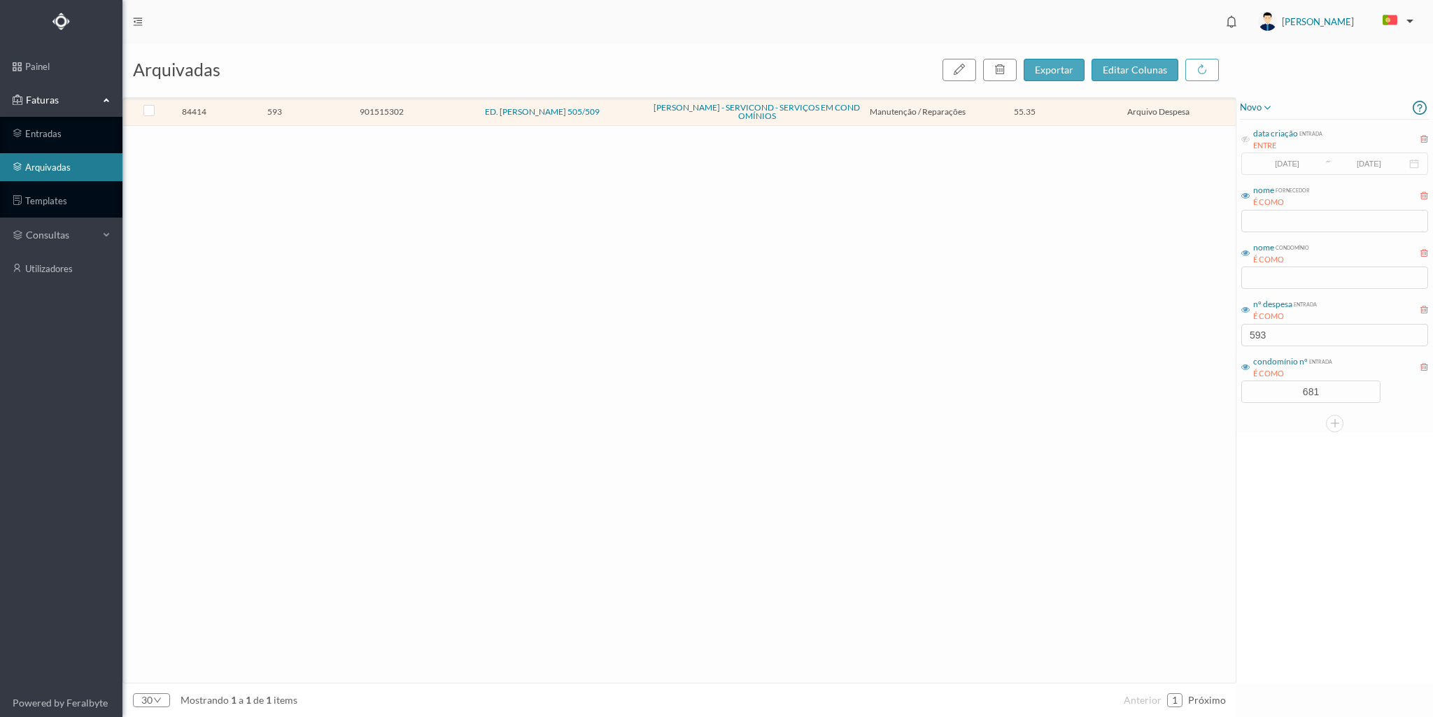
click at [423, 115] on span "901515302" at bounding box center [382, 111] width 100 height 10
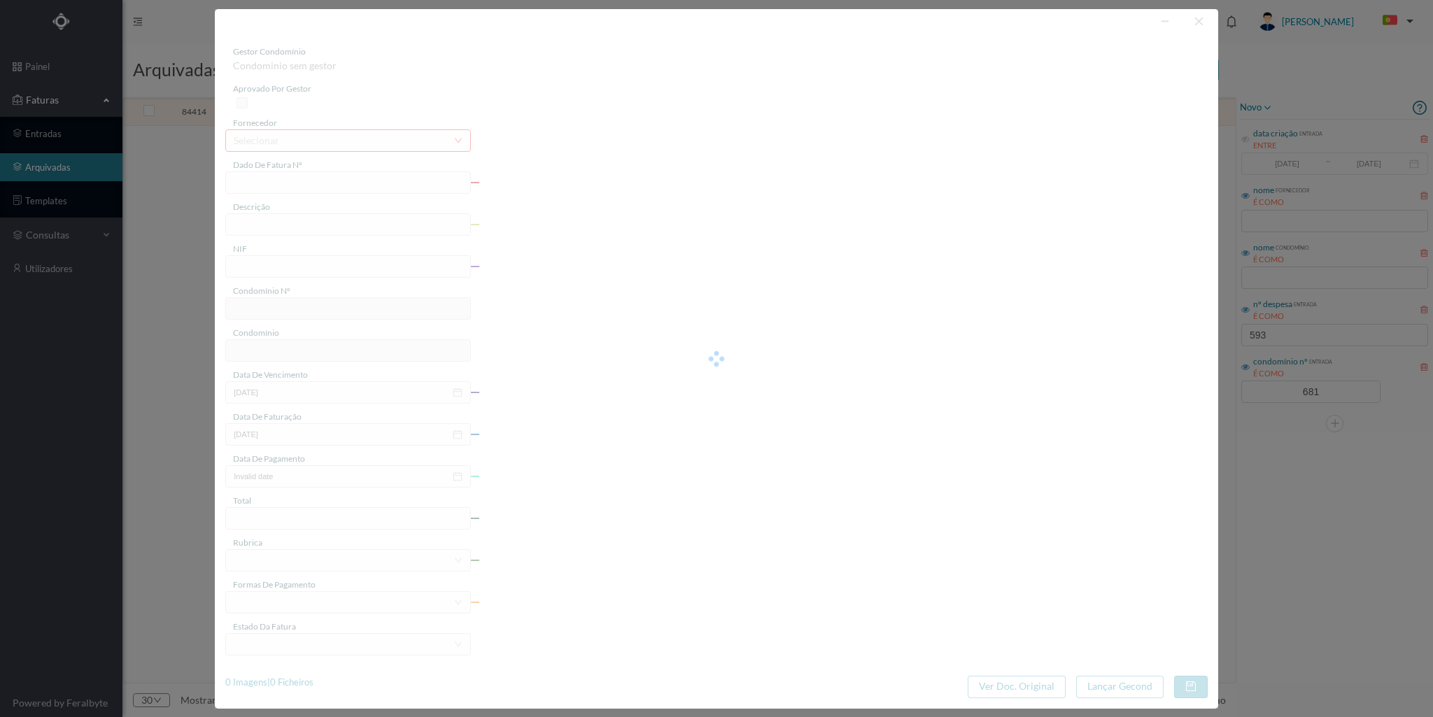
type input "FR2024/1554"
type input "verificação de infiltração"
type input "901515302"
type input "[DATE]"
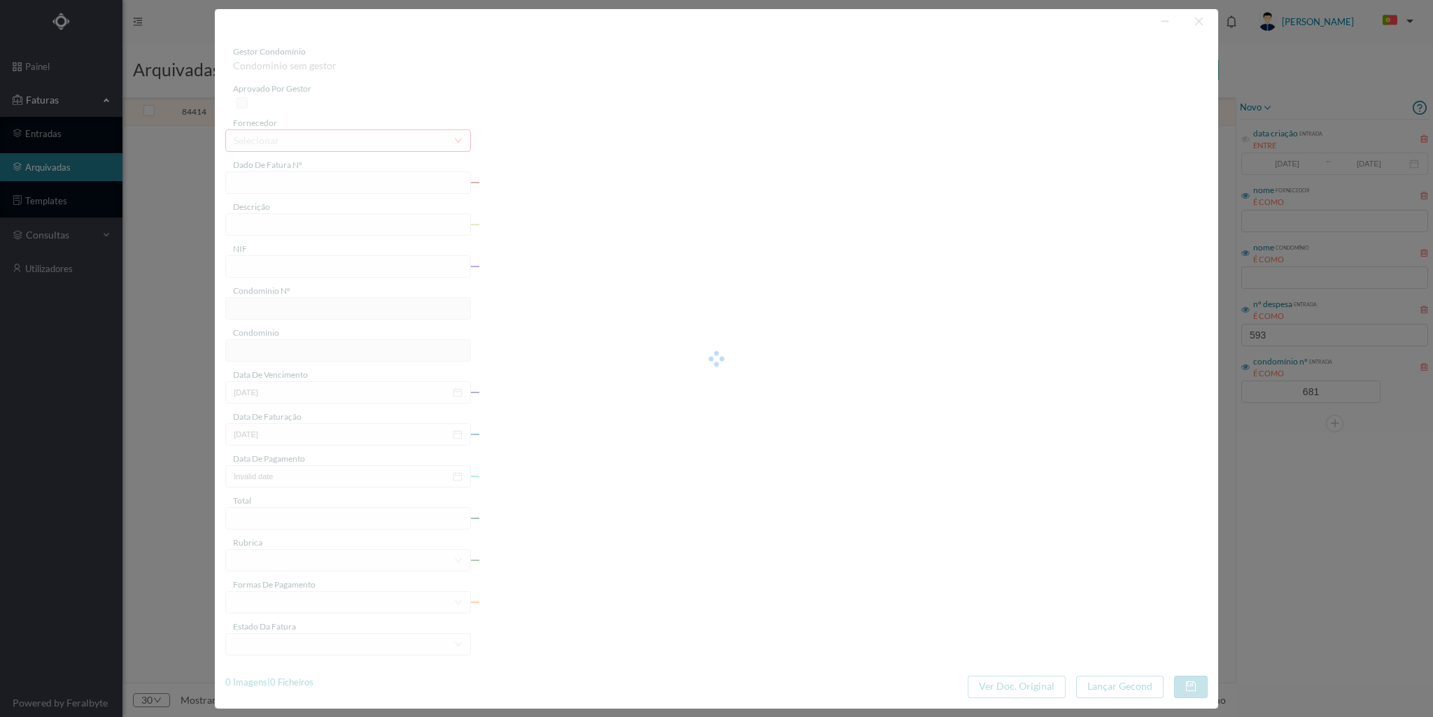
type input "[DATE]"
type input "55.35"
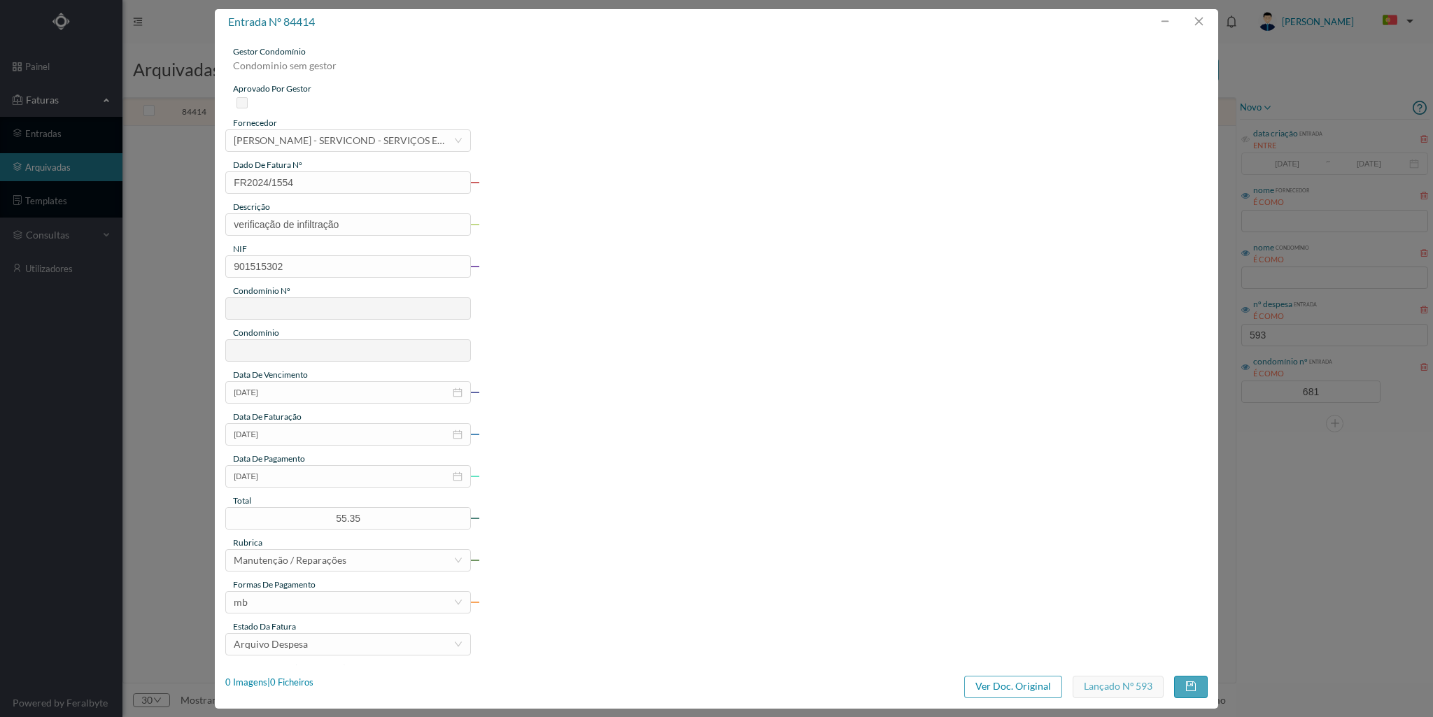
type input "681"
type input "ED. [PERSON_NAME] 505/509"
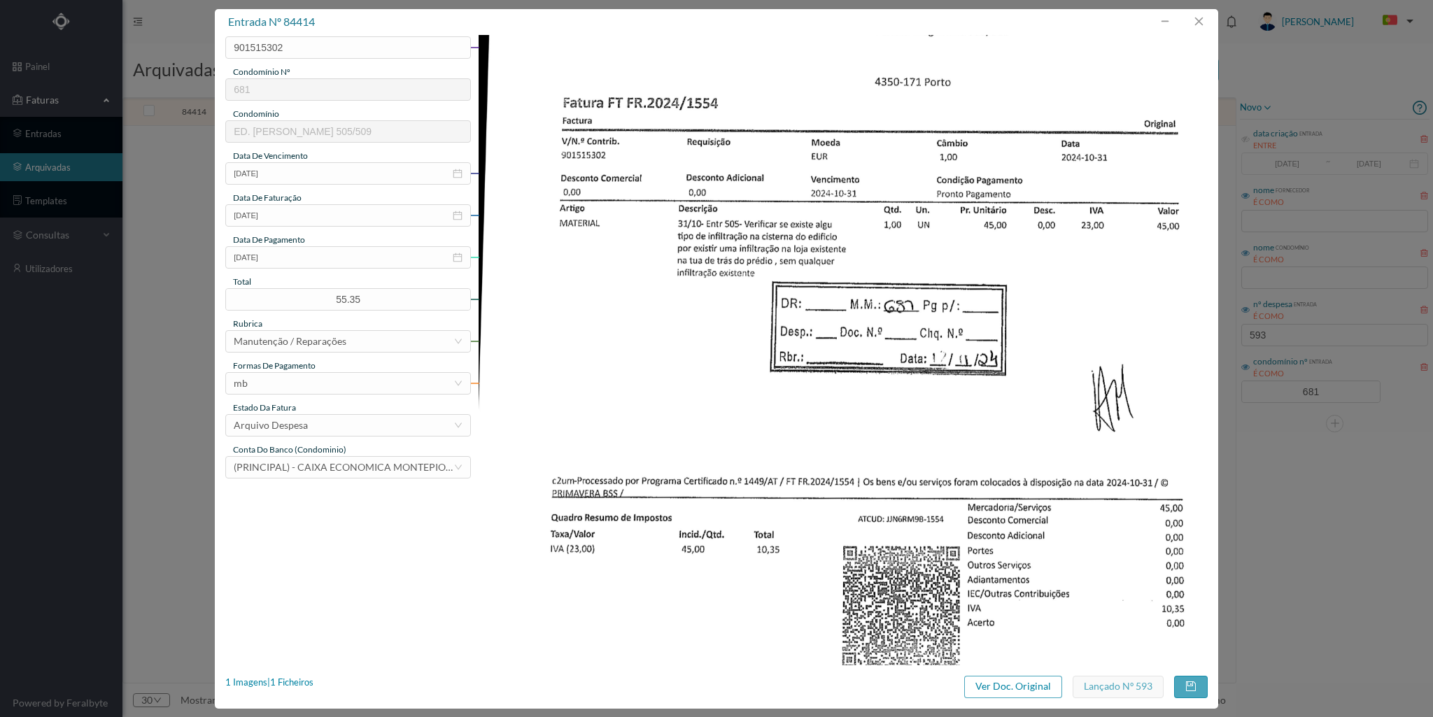
scroll to position [206, 0]
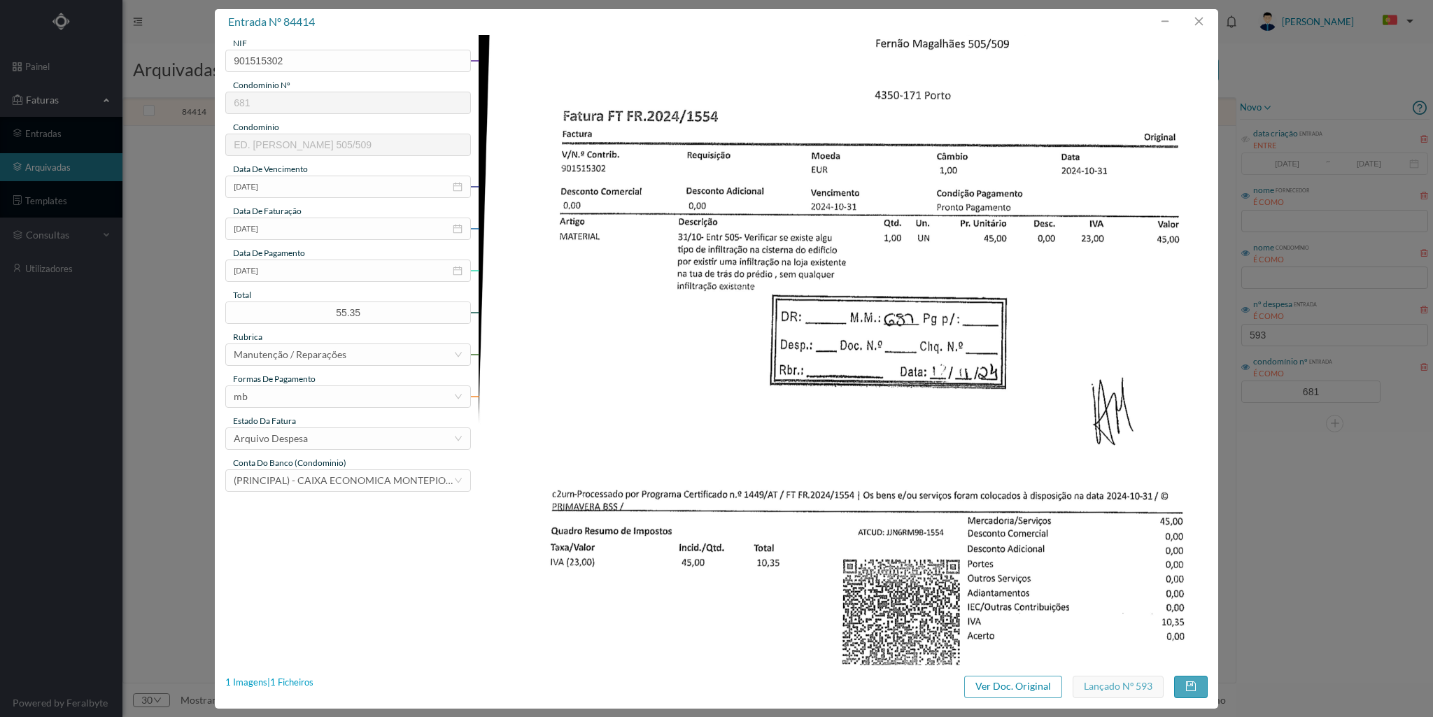
click at [288, 681] on div "1 Imagens | 1 Ficheiros" at bounding box center [269, 683] width 88 height 14
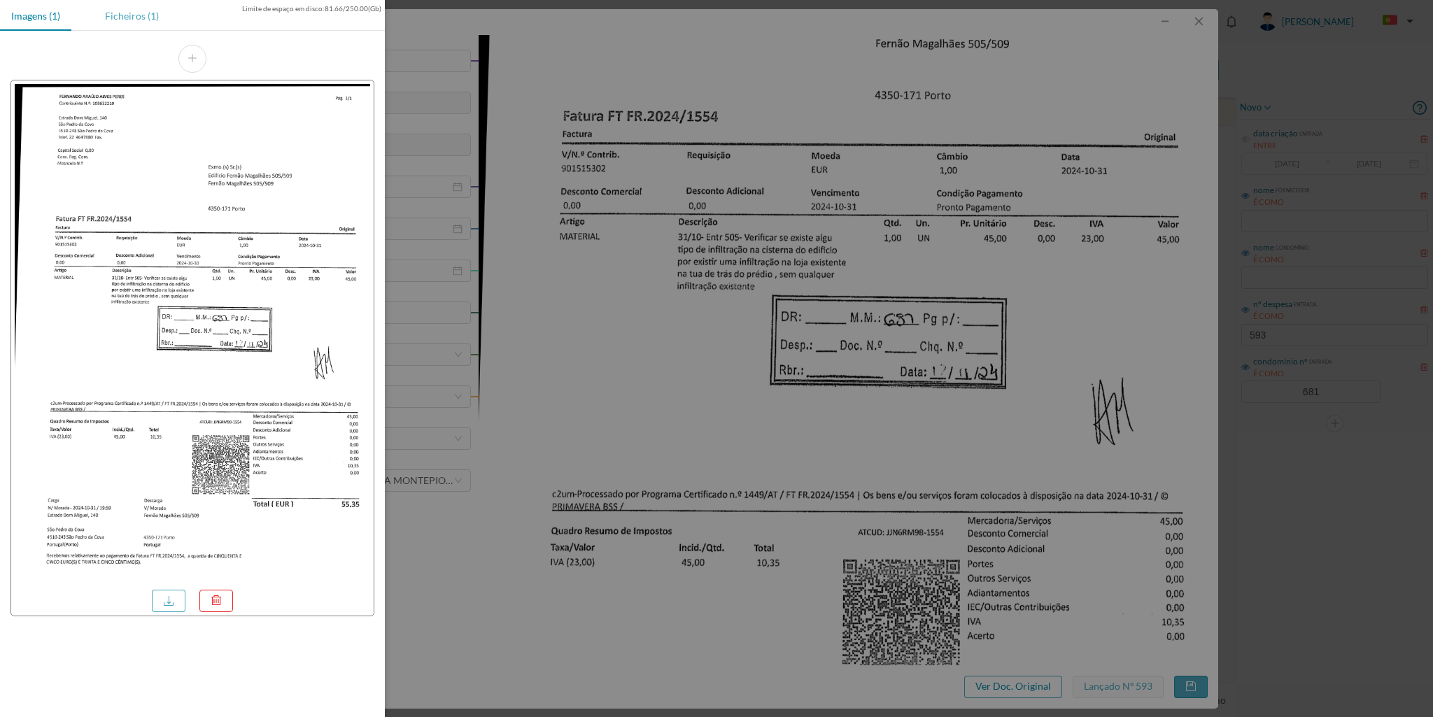
click at [118, 16] on div "Ficheiros (1)" at bounding box center [132, 15] width 76 height 31
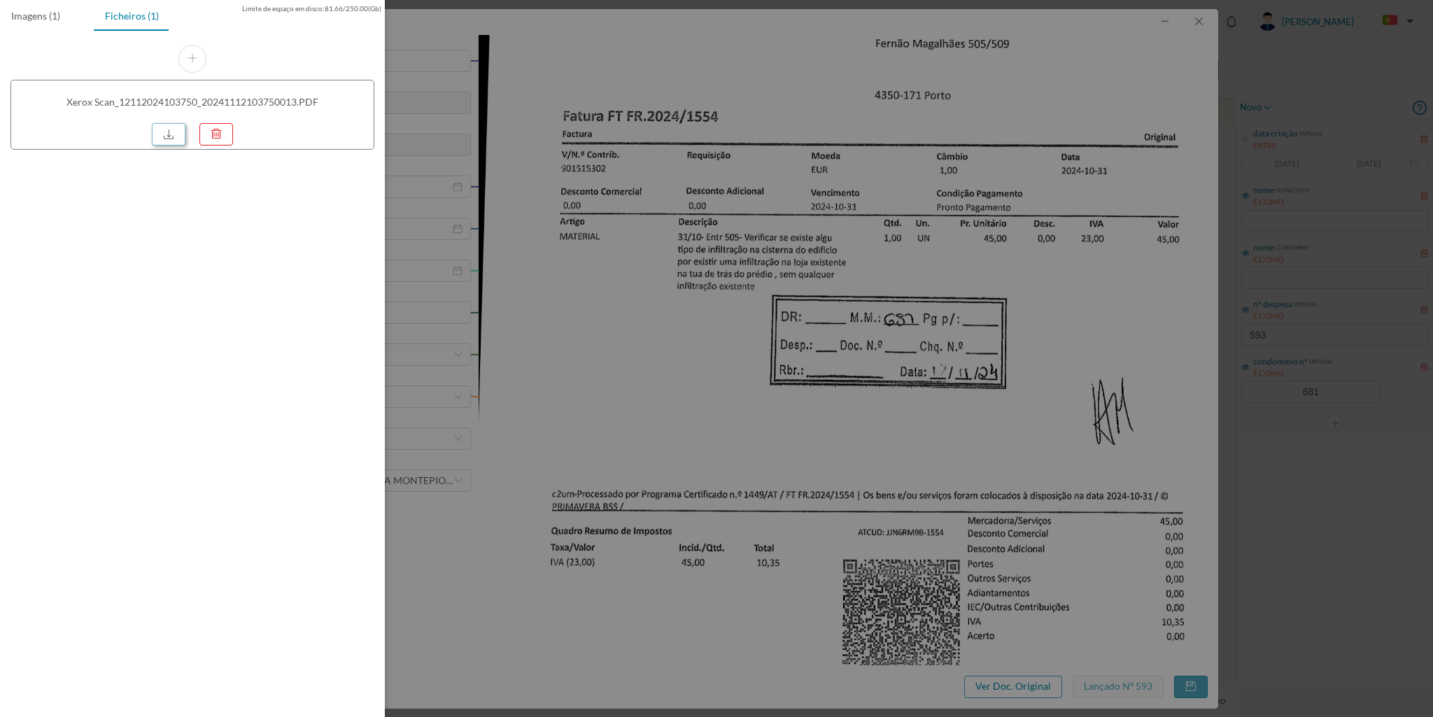
click at [171, 137] on link at bounding box center [169, 134] width 34 height 22
click at [1069, 216] on div at bounding box center [716, 358] width 1433 height 717
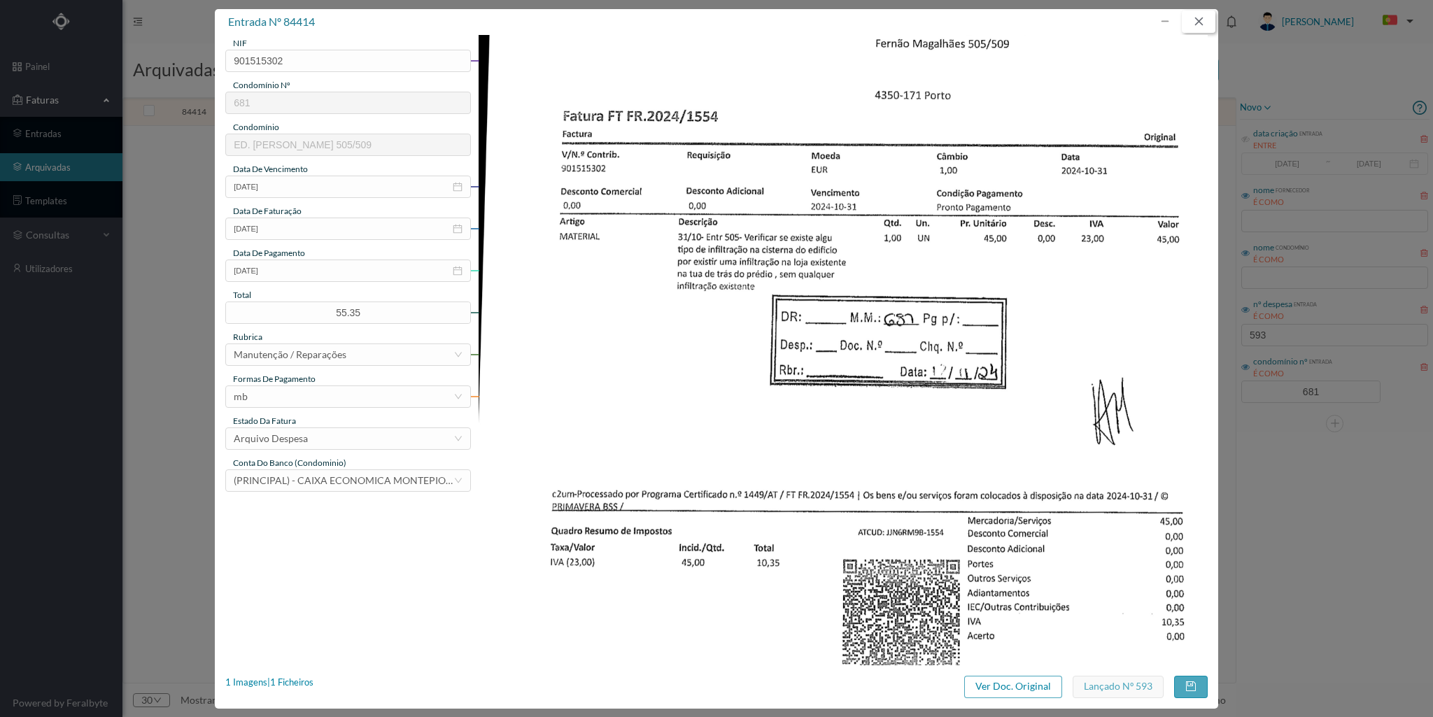
click at [1202, 17] on button "button" at bounding box center [1199, 21] width 34 height 22
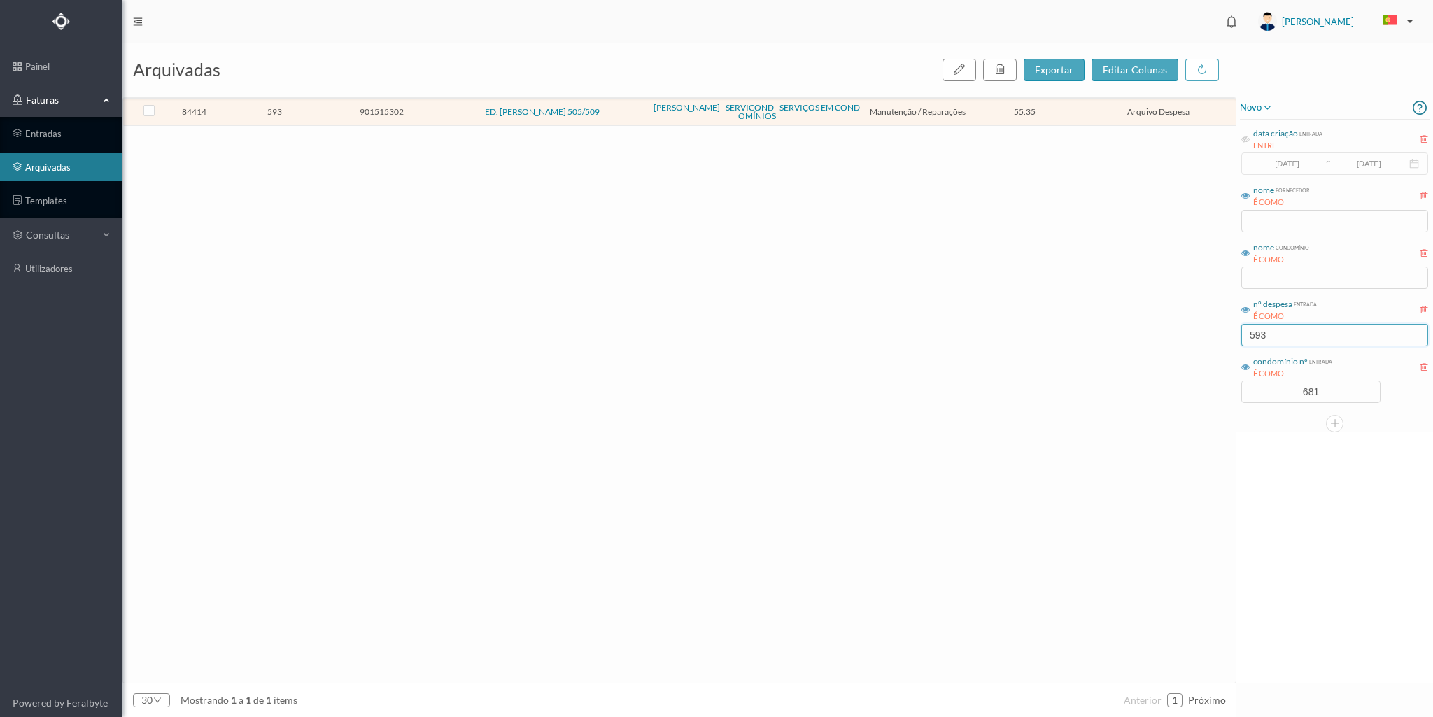
click at [1284, 333] on input "593" at bounding box center [1334, 335] width 187 height 22
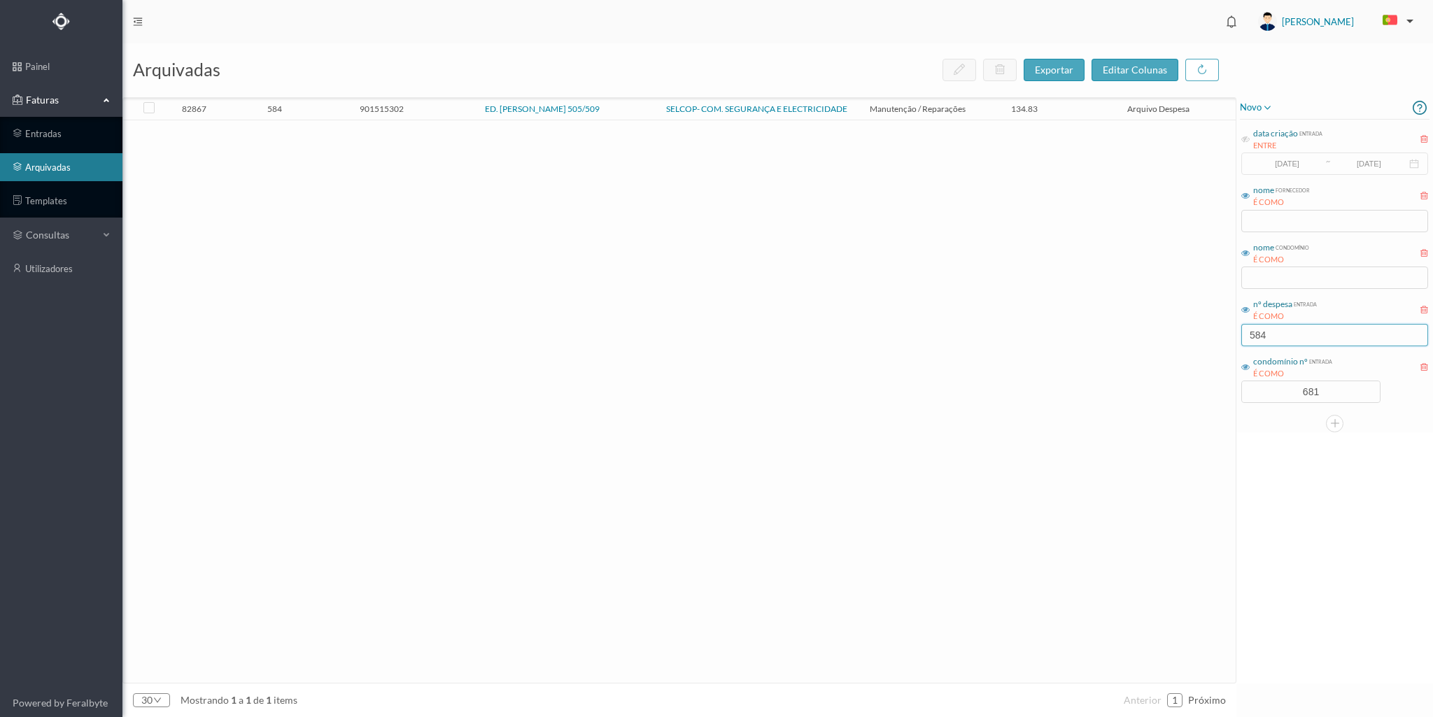
type input "584"
click at [324, 109] on span "584" at bounding box center [275, 109] width 100 height 10
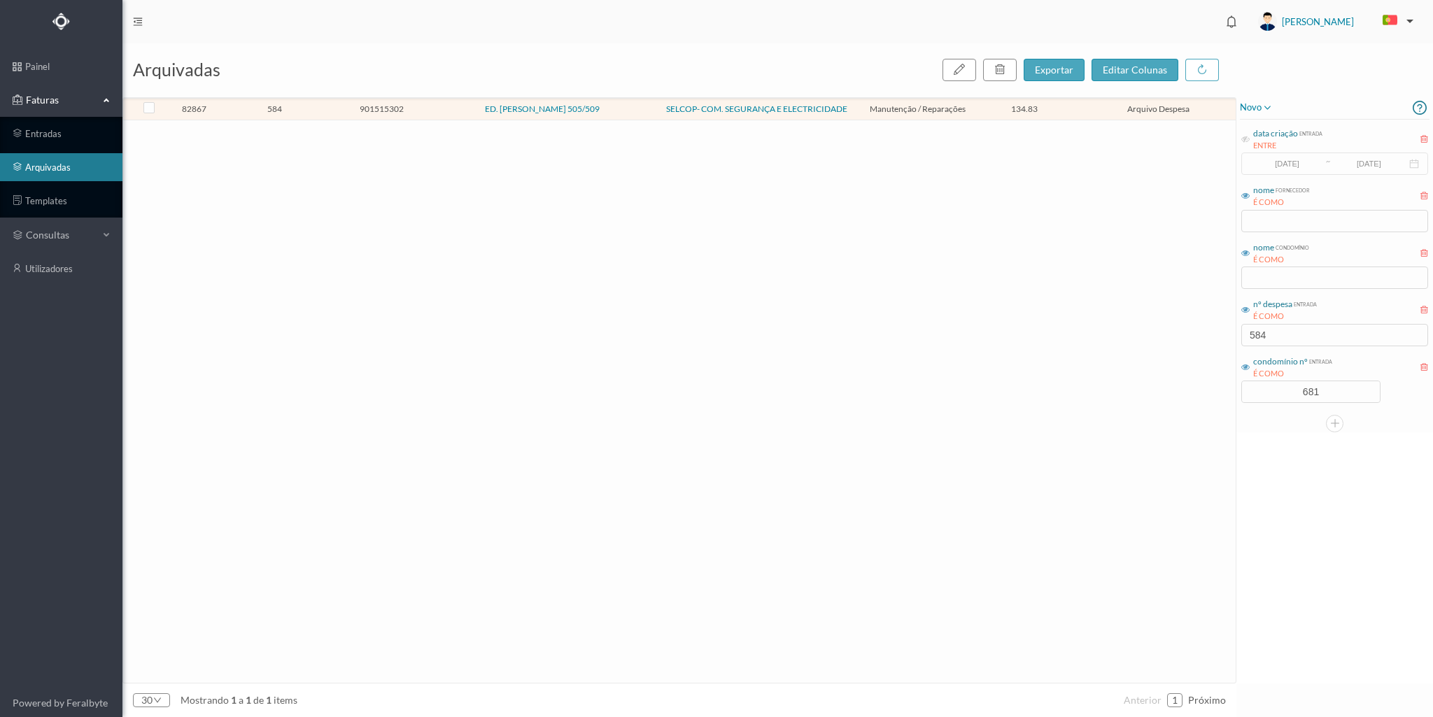
click at [324, 109] on span "584" at bounding box center [275, 109] width 100 height 10
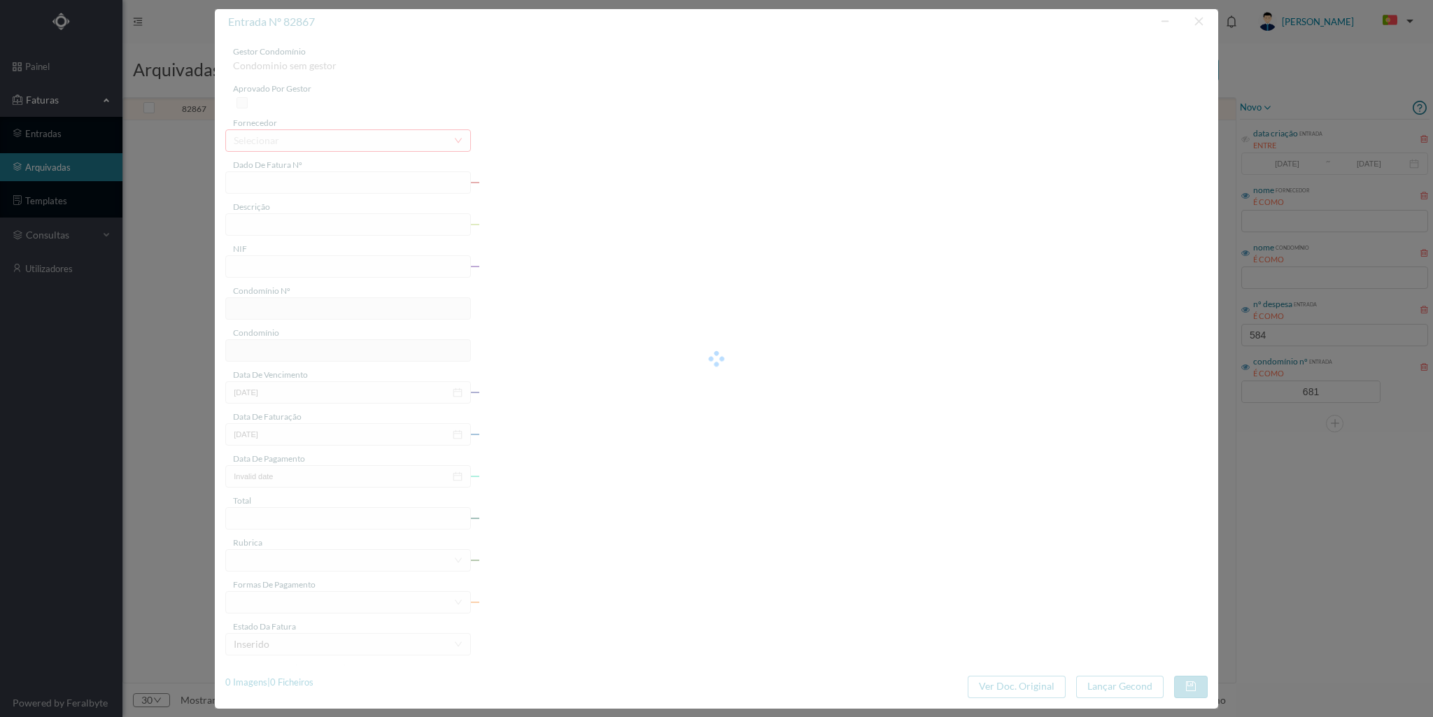
type input "ER24/326"
type input "manutenção sistema de ventilação"
type input "901515302"
type input "[DATE]"
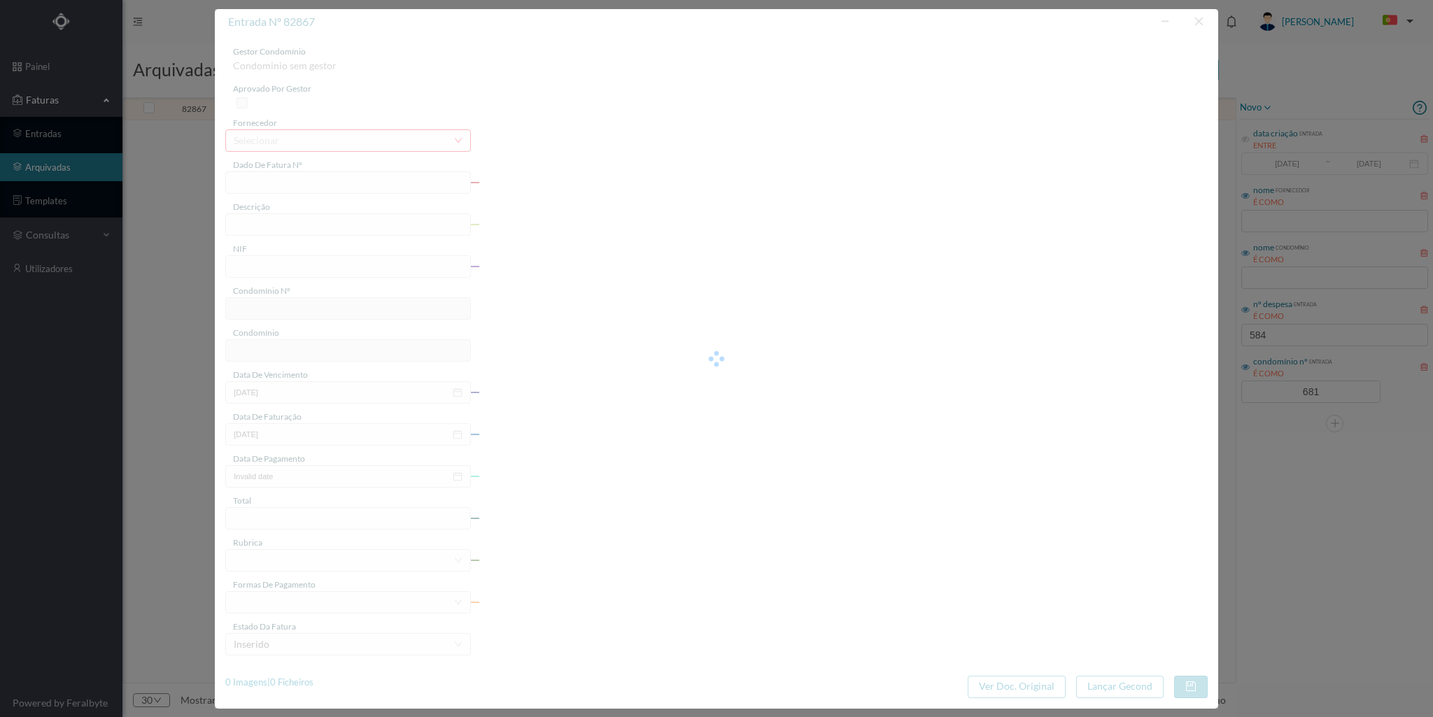
type input "[DATE]"
type input "134.83"
type input "681"
type input "ED. [PERSON_NAME] 505/509"
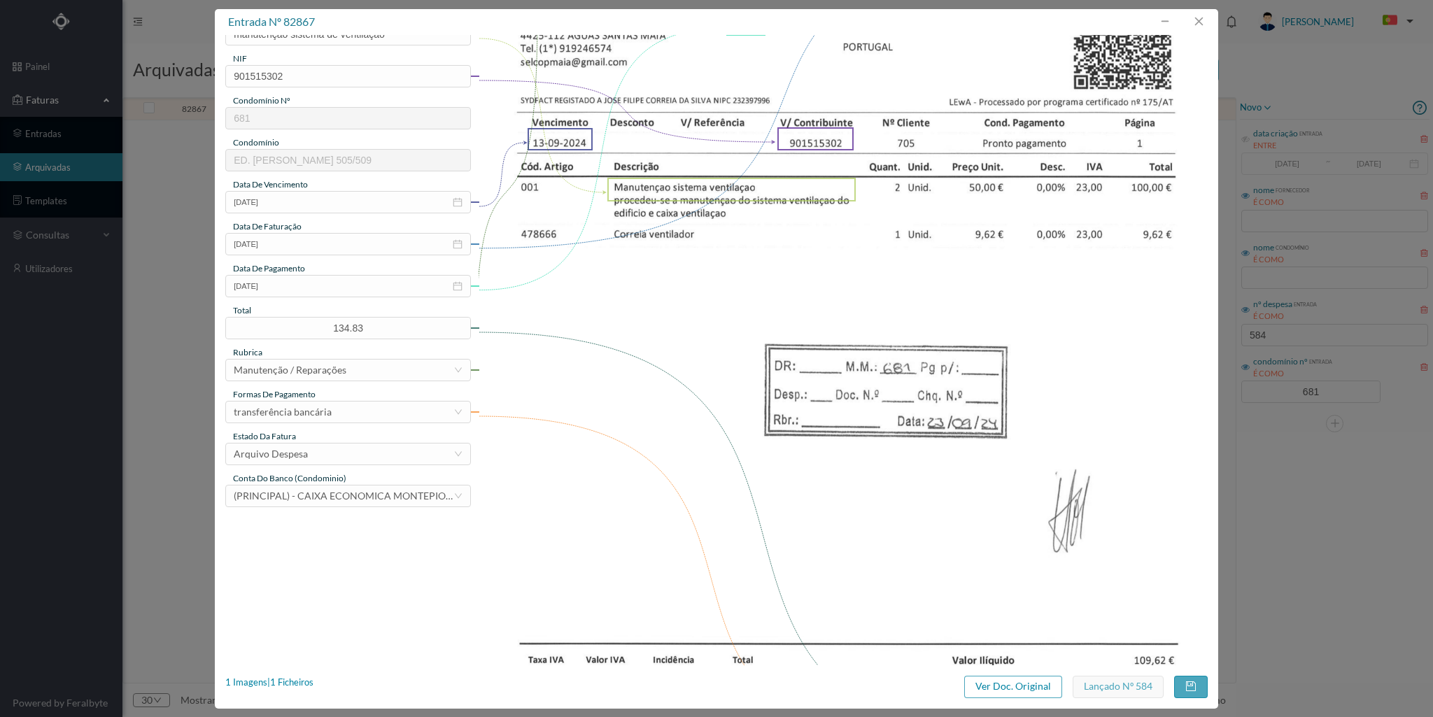
scroll to position [0, 0]
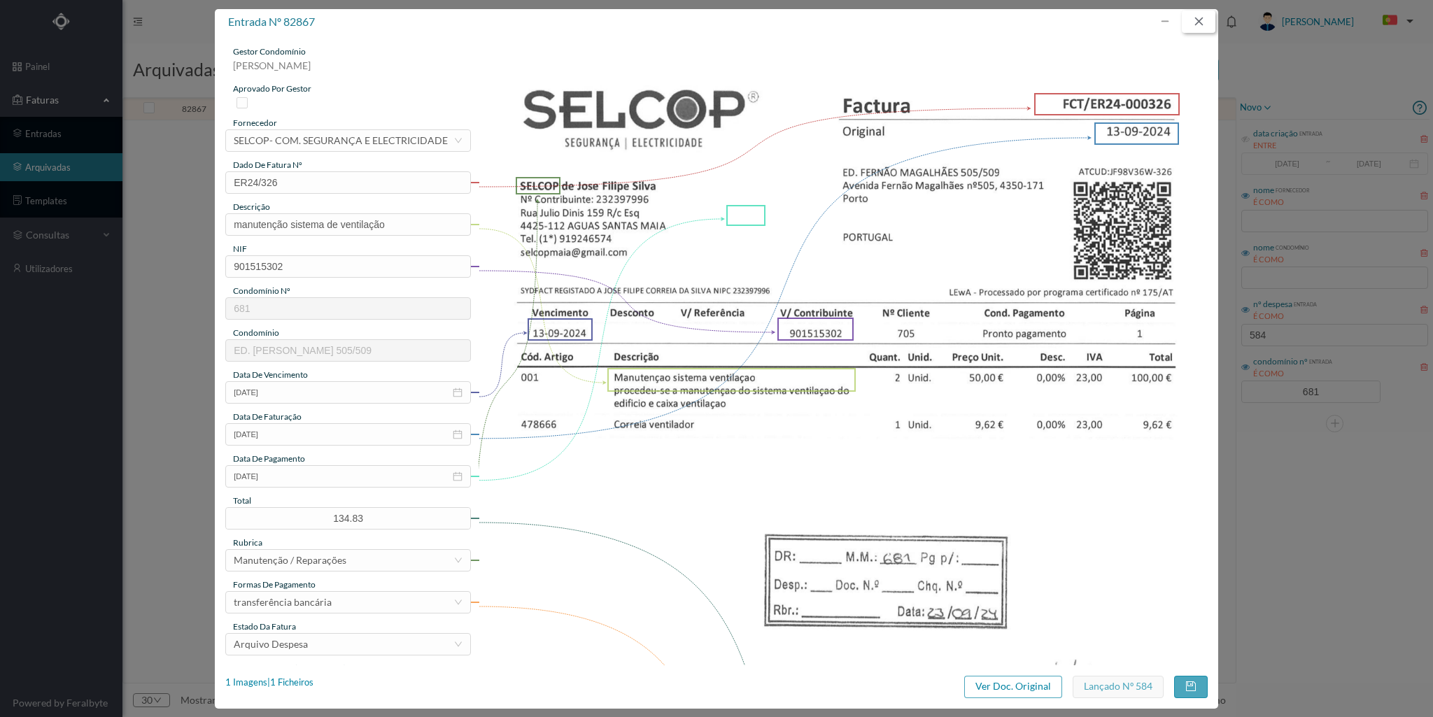
click at [1197, 21] on button "button" at bounding box center [1199, 21] width 34 height 22
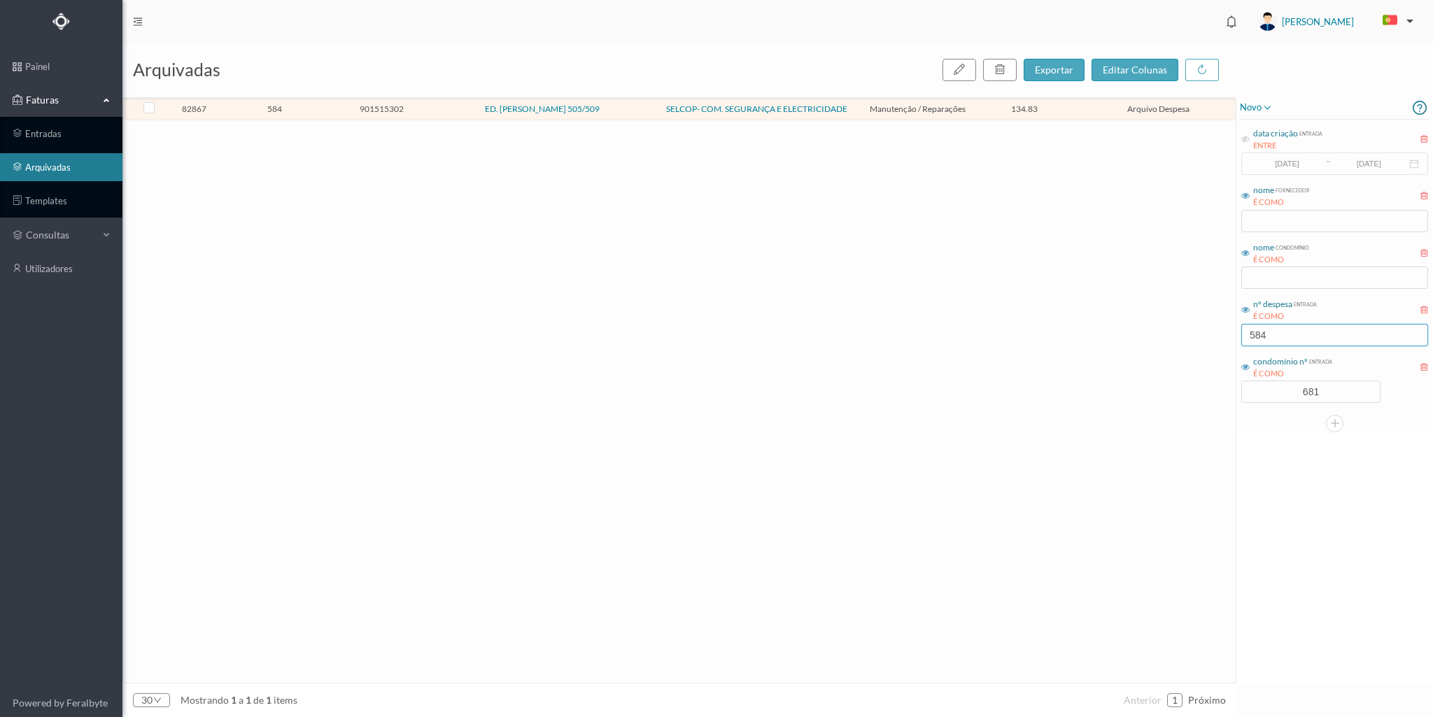
click at [1274, 332] on input "584" at bounding box center [1334, 335] width 187 height 22
type input "5"
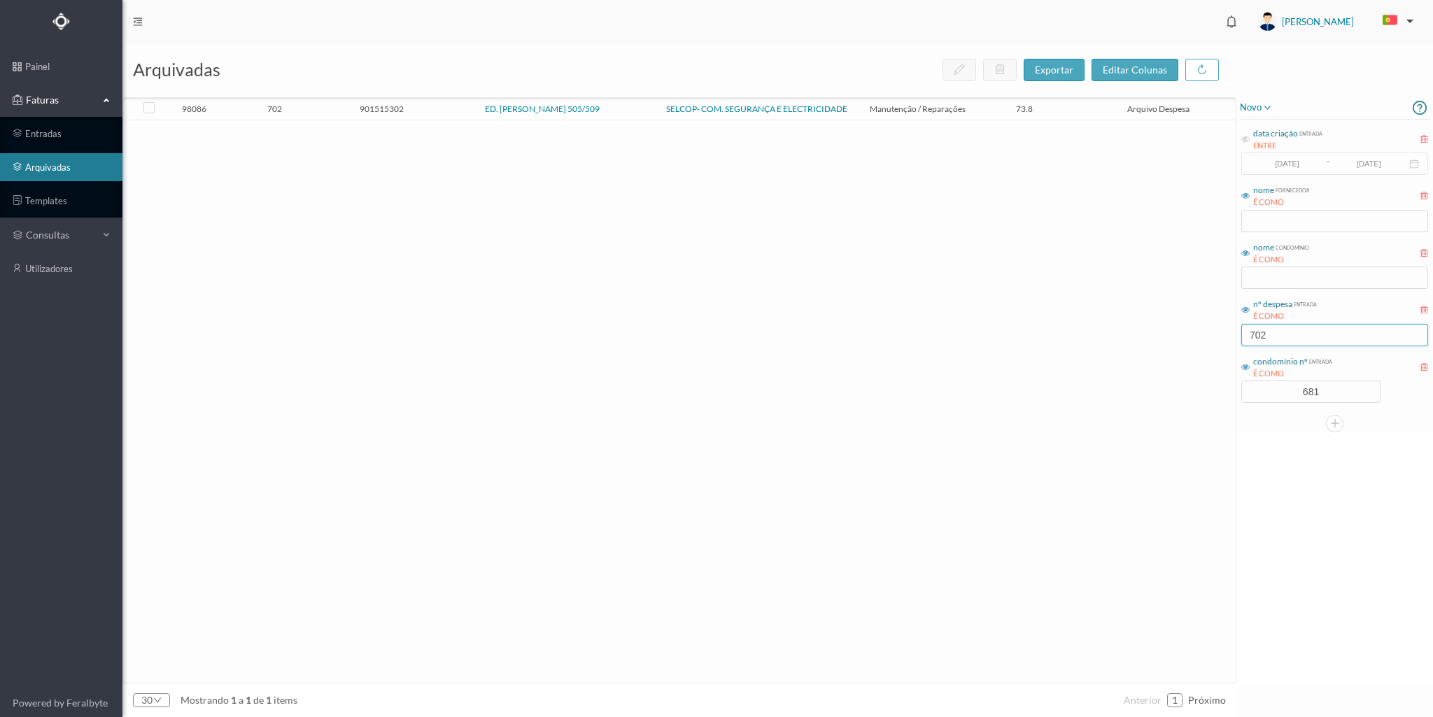
type input "702"
click at [449, 114] on td "ED. [PERSON_NAME] 505/509" at bounding box center [542, 110] width 214 height 22
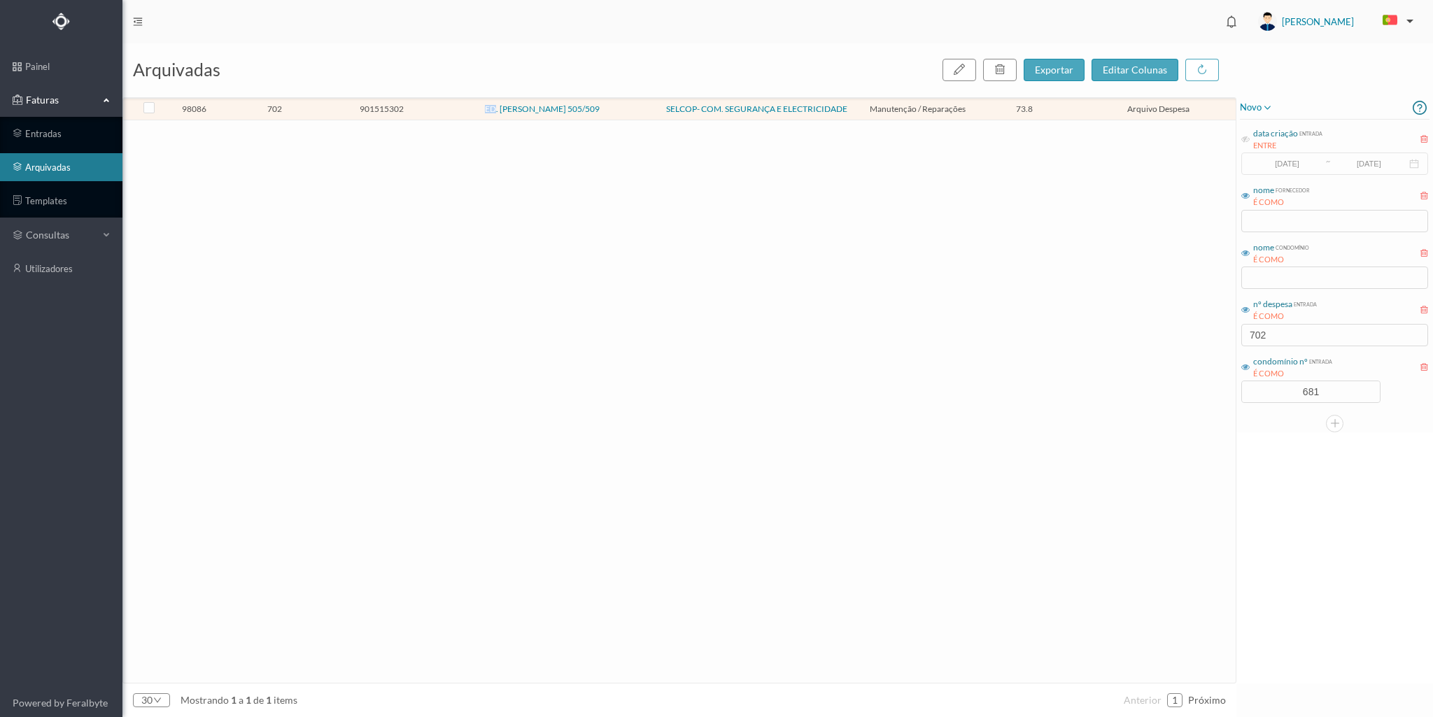
click at [449, 114] on td "ED. [PERSON_NAME] 505/509" at bounding box center [542, 110] width 214 height 22
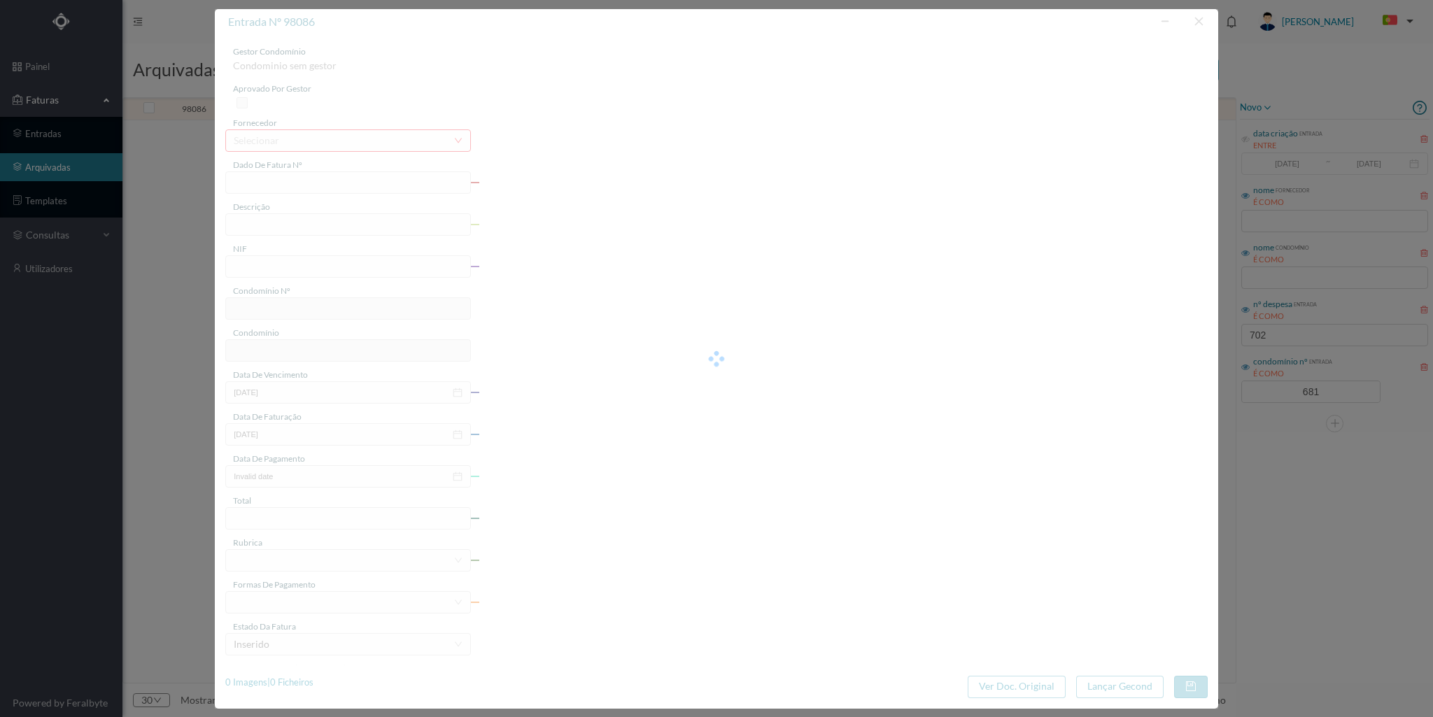
type input "FCT ER25/170"
type input "Manutençao sistema ventilaçao"
type input "901515302"
type input "[DATE]"
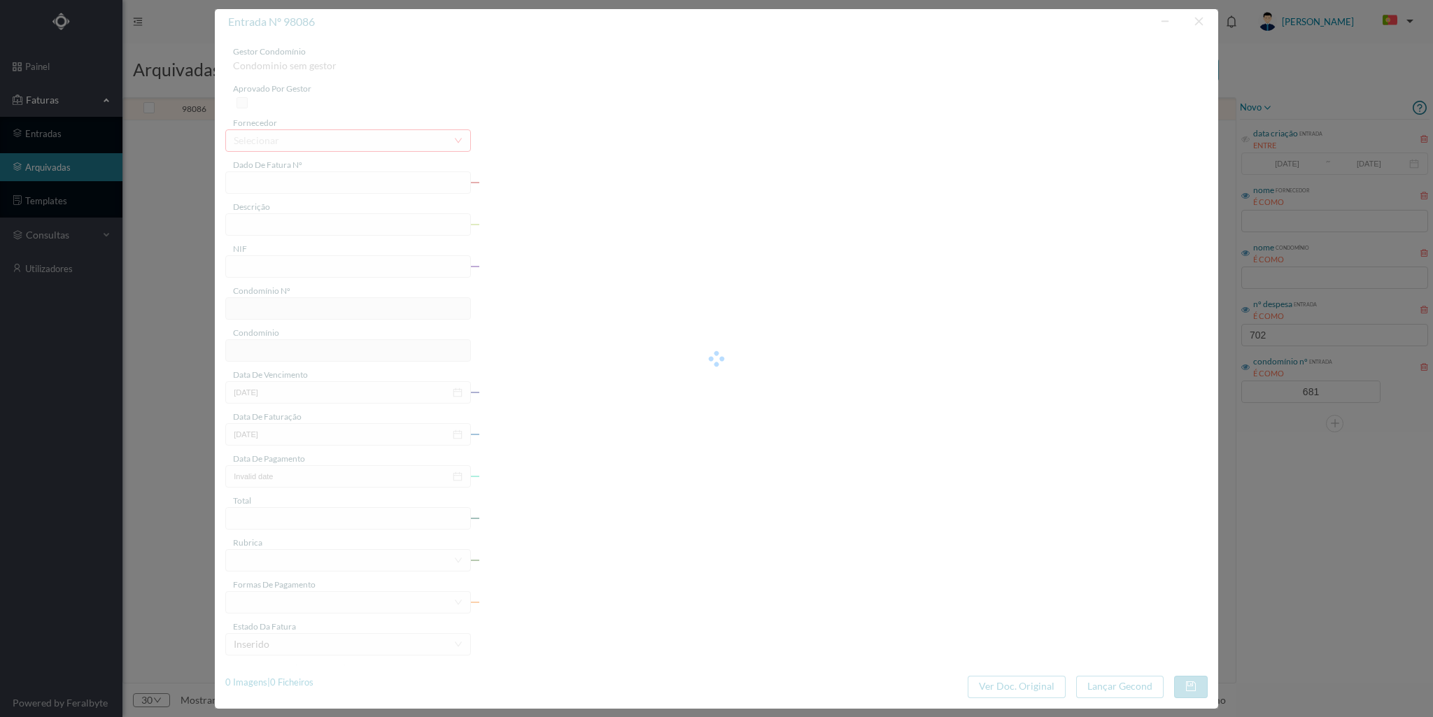
type input "[DATE]"
type input "73.80"
type input "681"
type input "ED. [PERSON_NAME] 505/509"
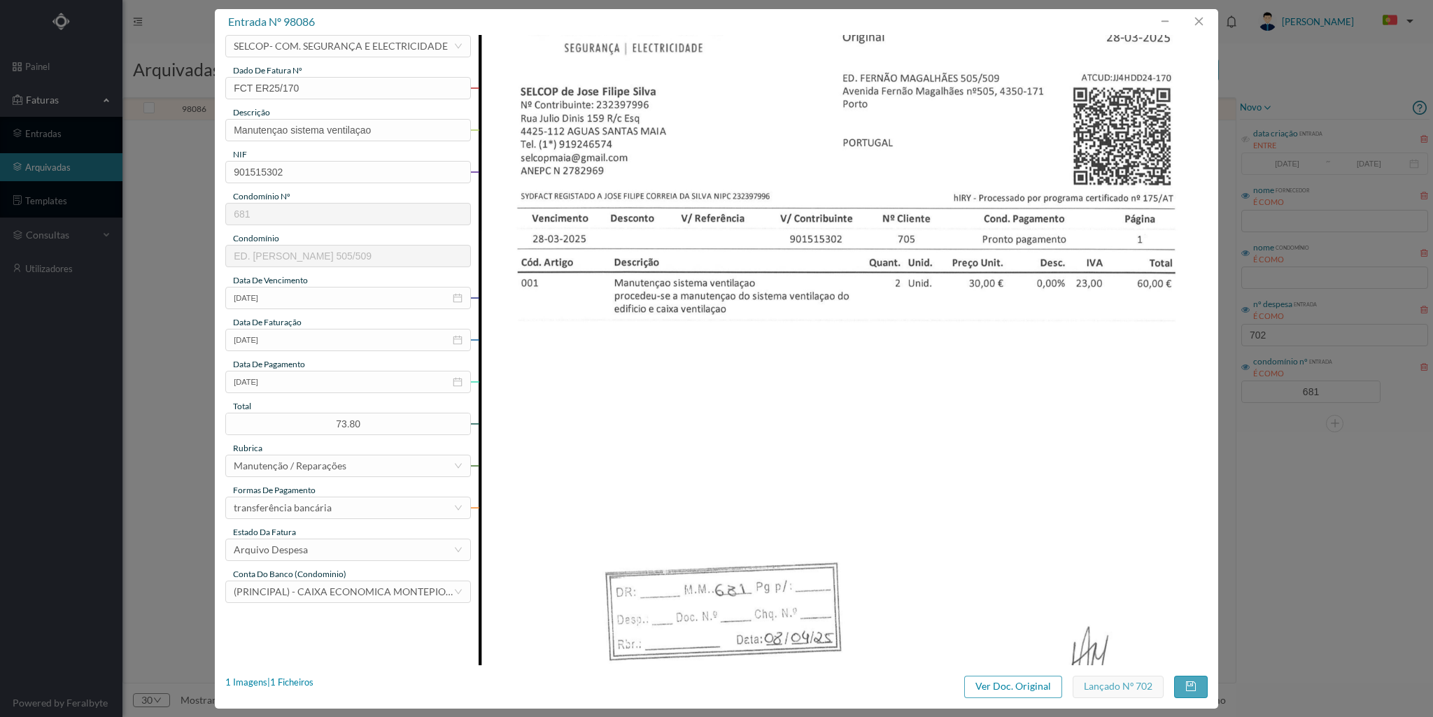
scroll to position [66, 0]
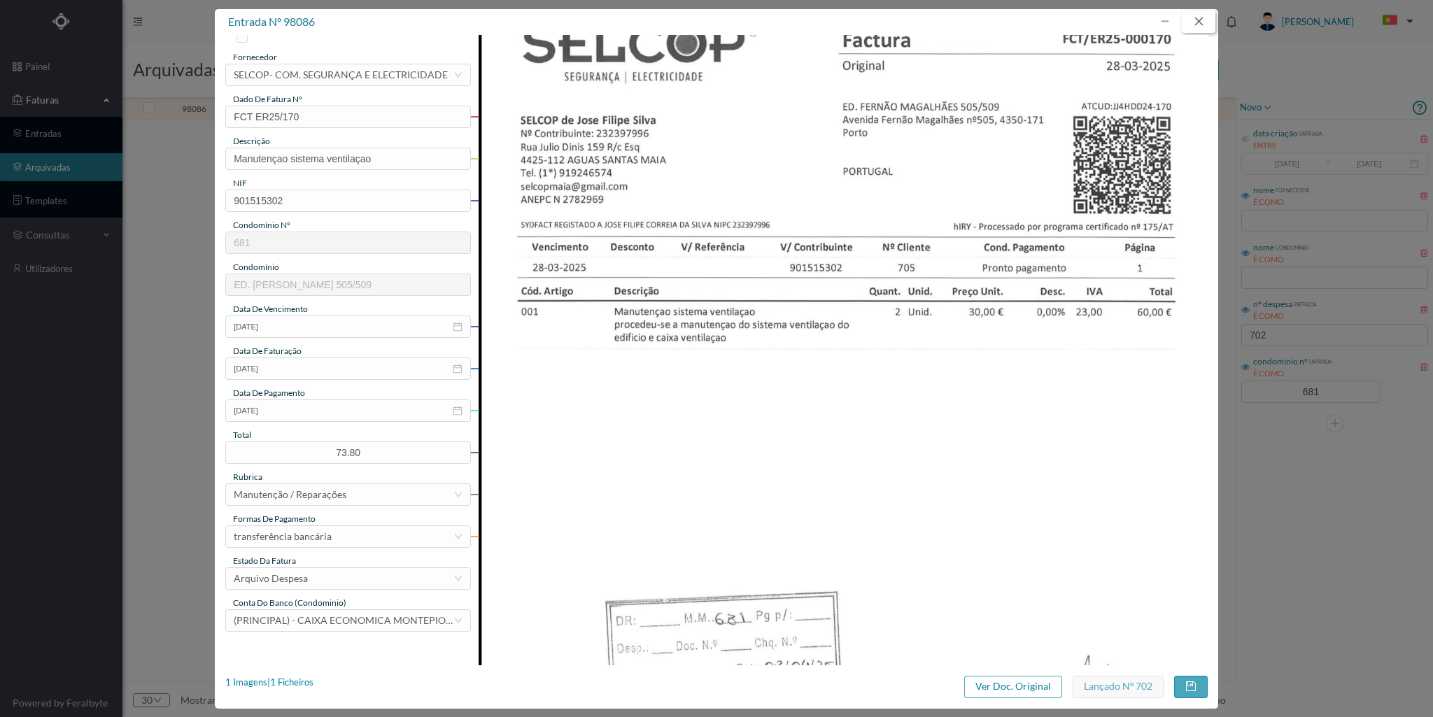
click at [1195, 20] on button "button" at bounding box center [1199, 21] width 34 height 22
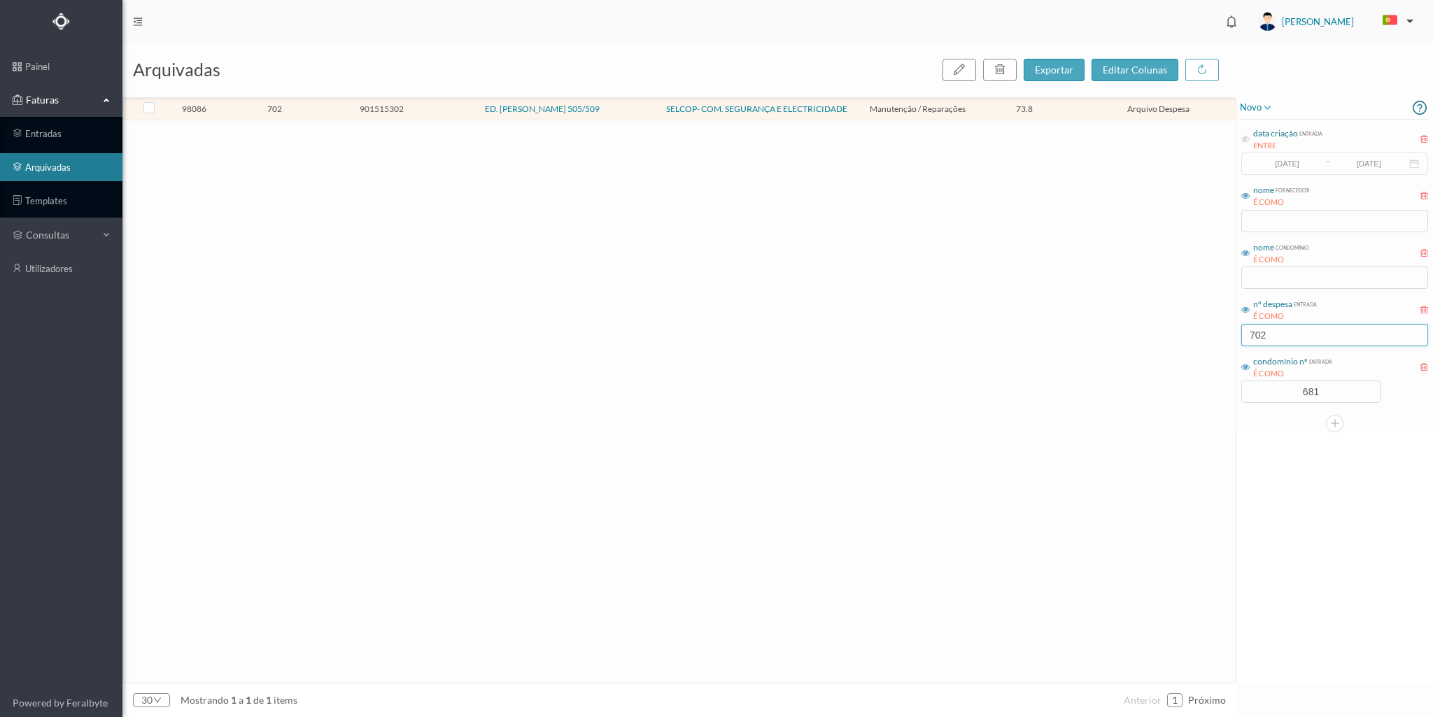
click at [1282, 334] on input "702" at bounding box center [1334, 335] width 187 height 22
type input "7"
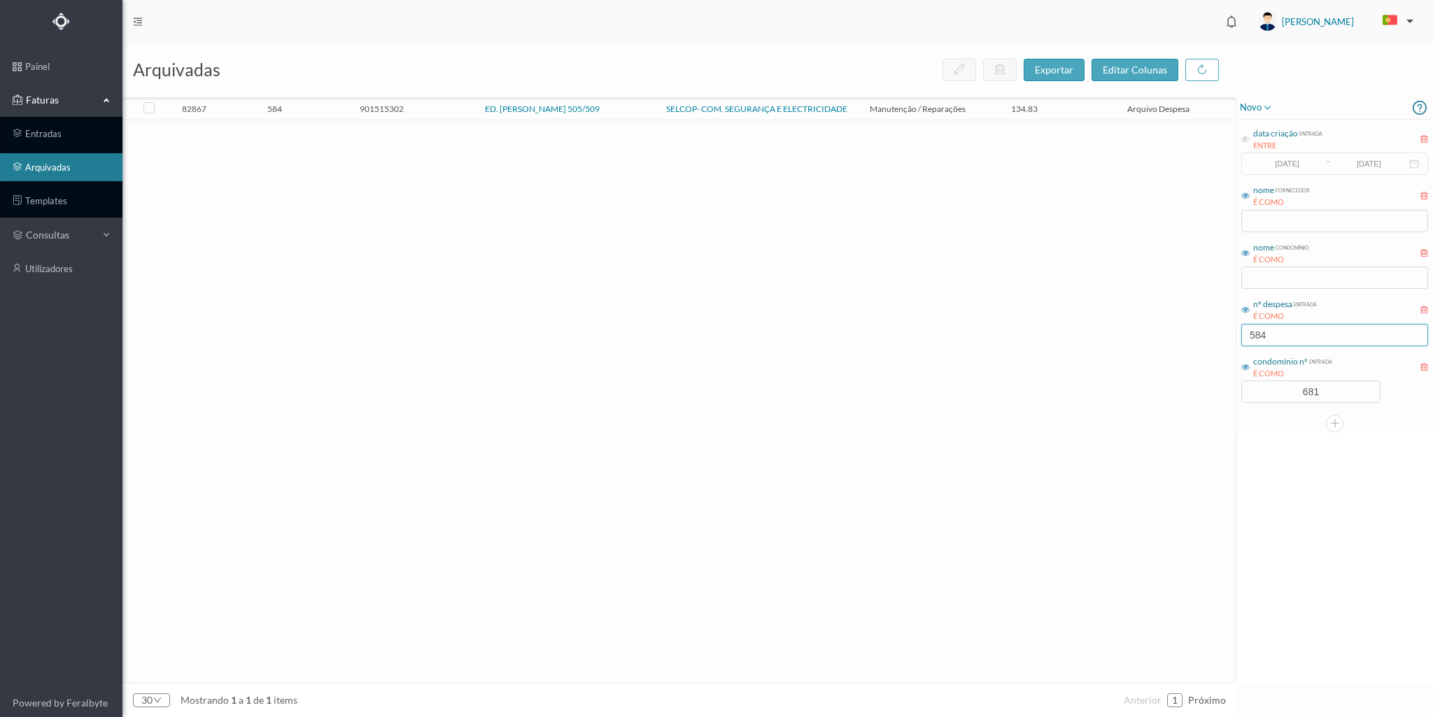
type input "584"
click at [442, 106] on span "ED. [PERSON_NAME] 505/509" at bounding box center [542, 109] width 207 height 8
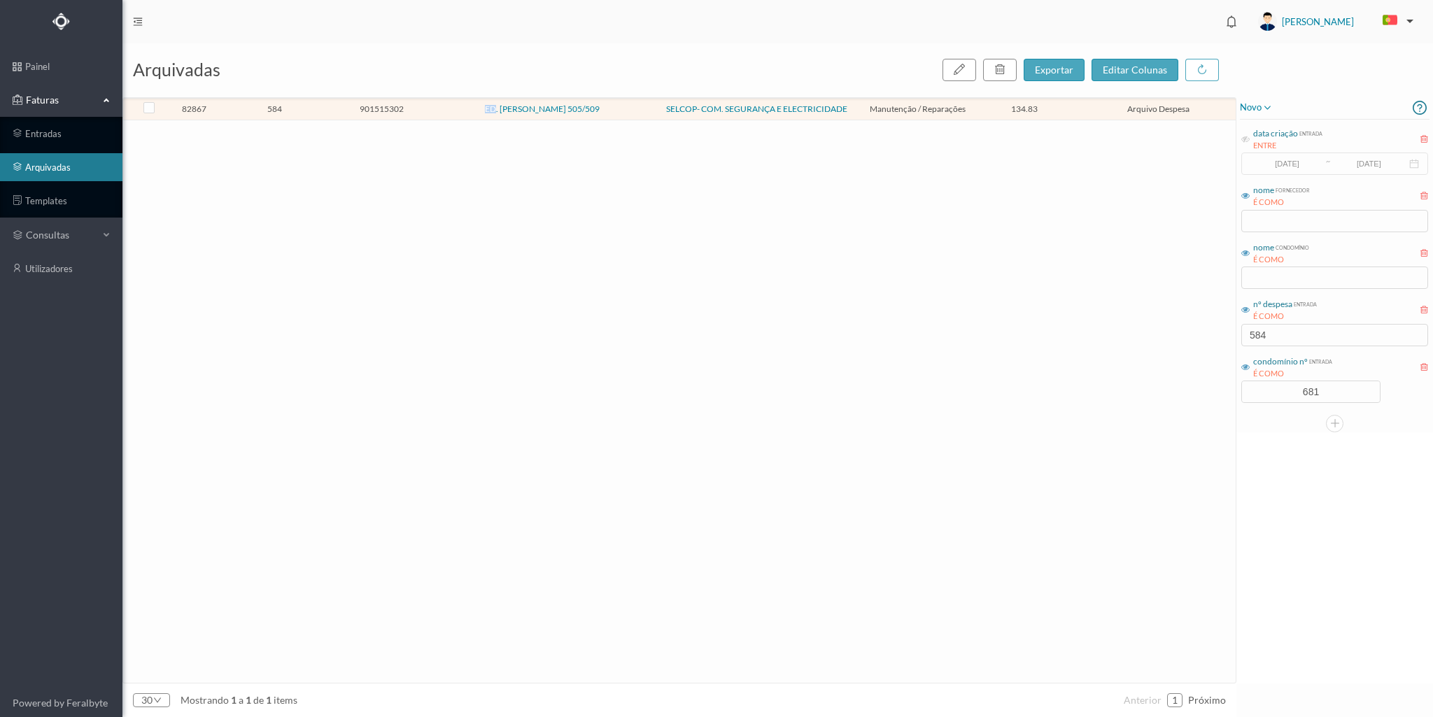
click at [442, 106] on span "ED. [PERSON_NAME] 505/509" at bounding box center [542, 109] width 207 height 8
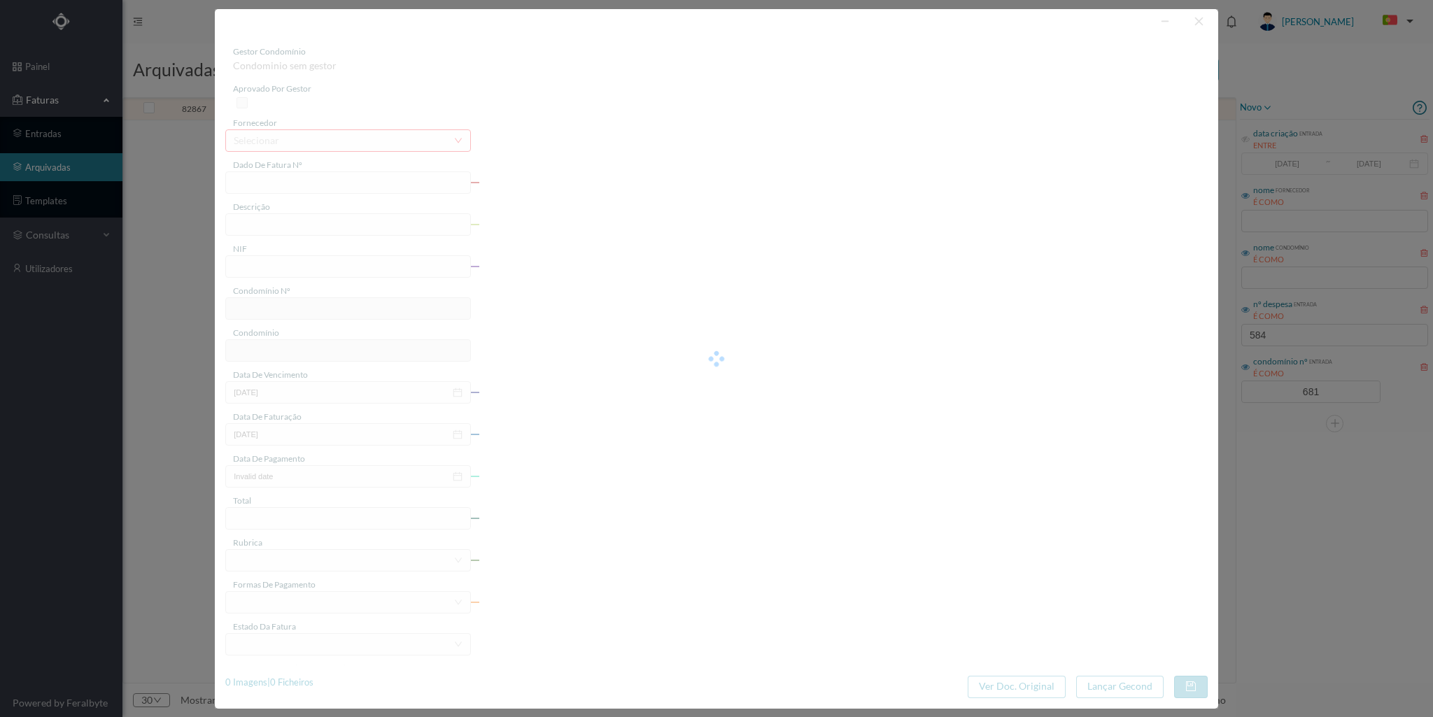
type input "ER24/326"
type input "manutenção sistema de ventilação"
type input "901515302"
type input "[DATE]"
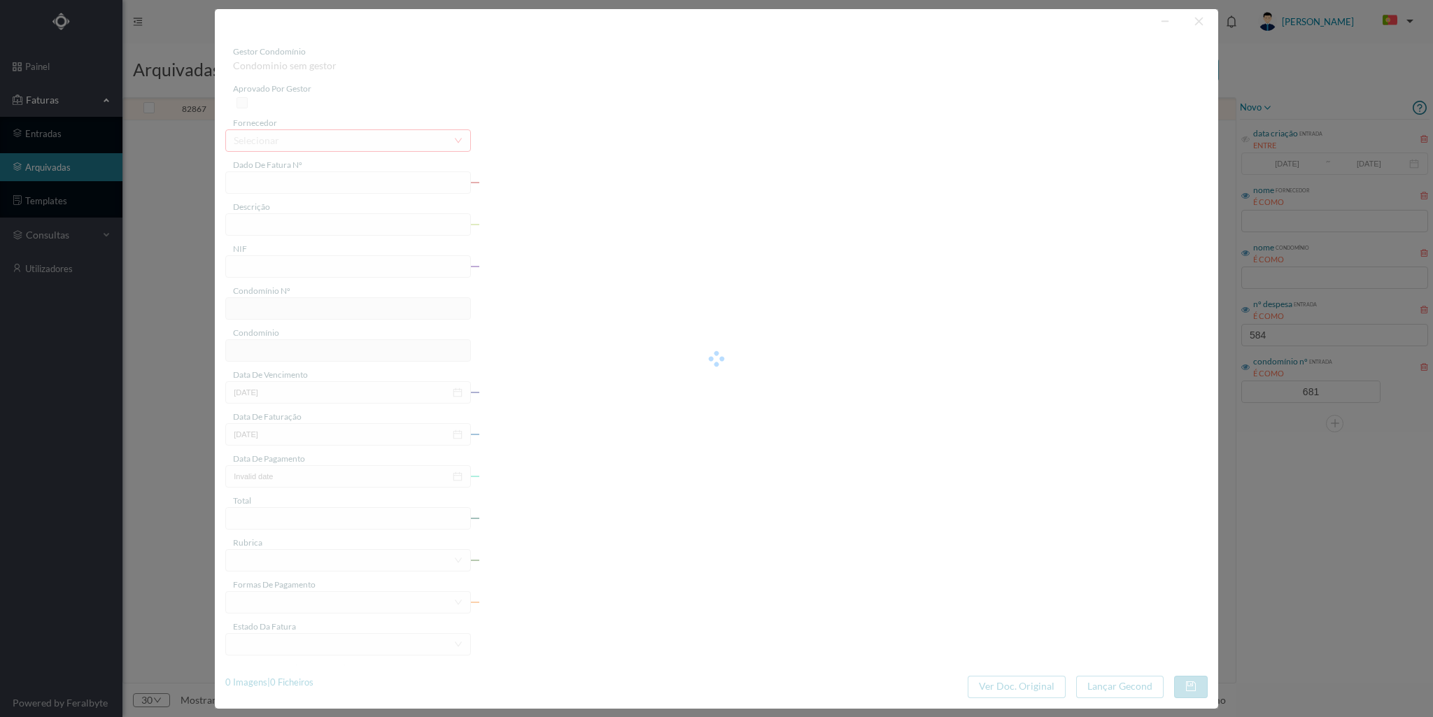
type input "[DATE]"
type input "134.83"
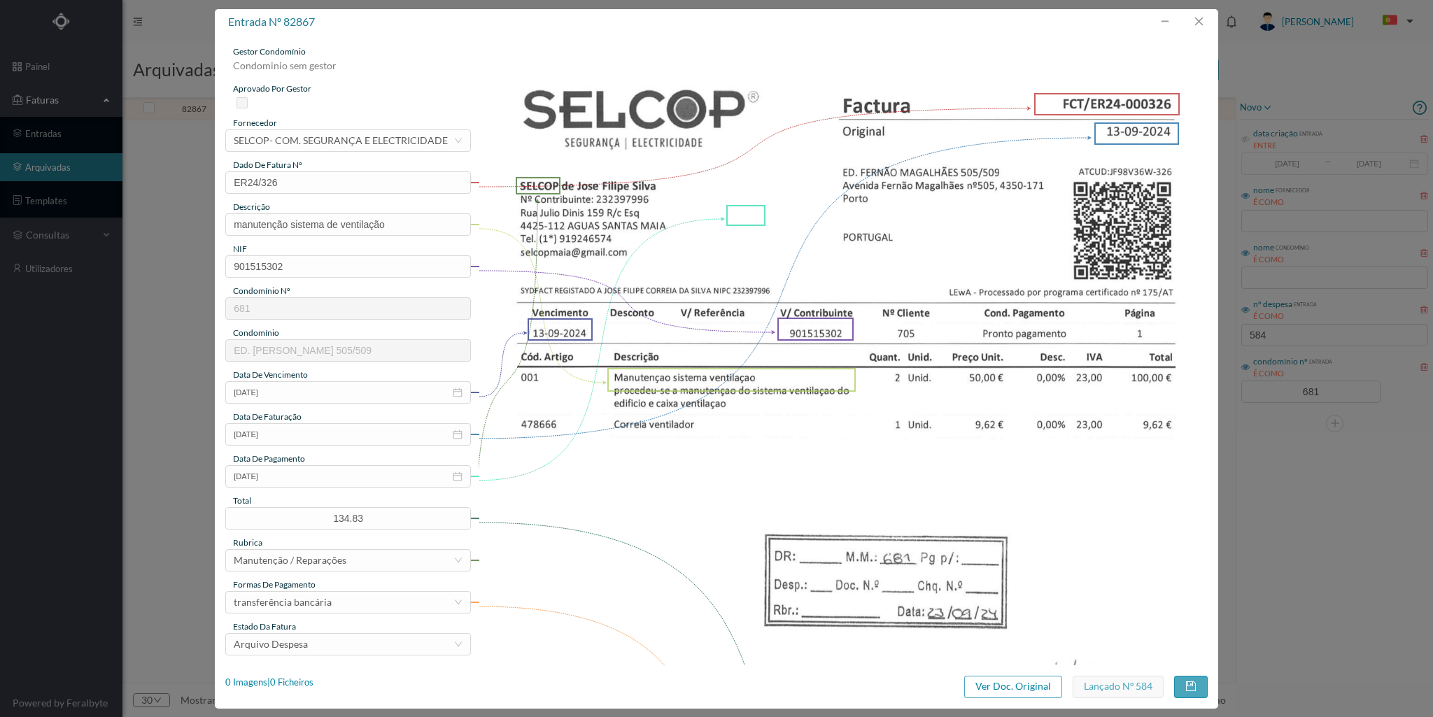
type input "681"
type input "ED. [PERSON_NAME] 505/509"
click at [1197, 20] on button "button" at bounding box center [1199, 21] width 34 height 22
